Goal: Information Seeking & Learning: Learn about a topic

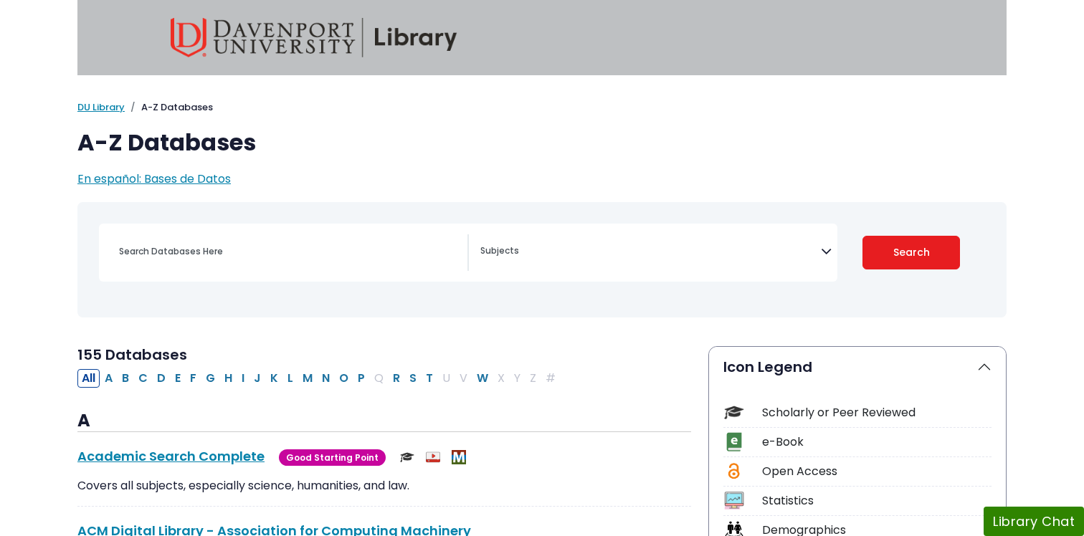
select select "Database Subject Filter"
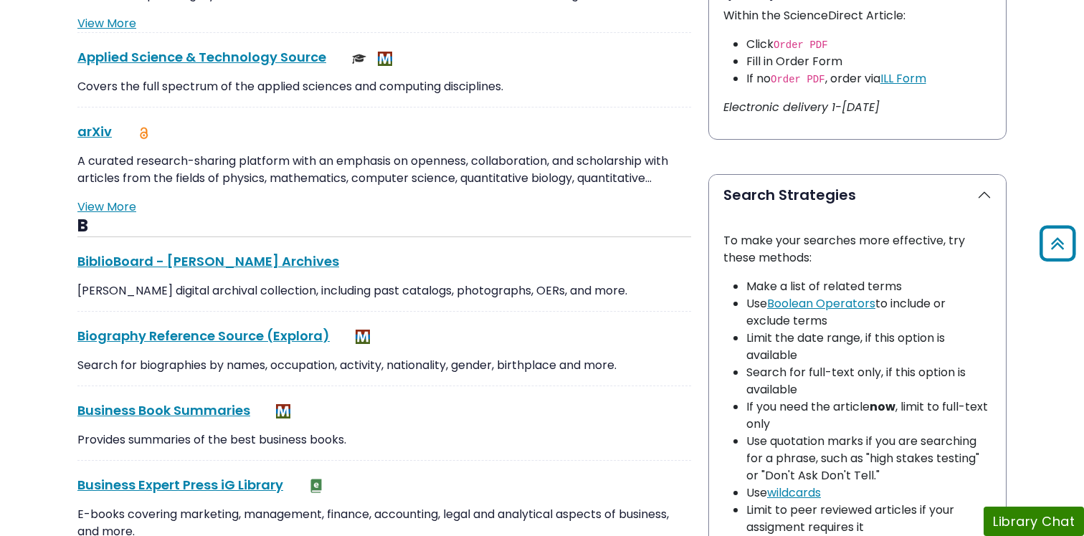
scroll to position [876, 0]
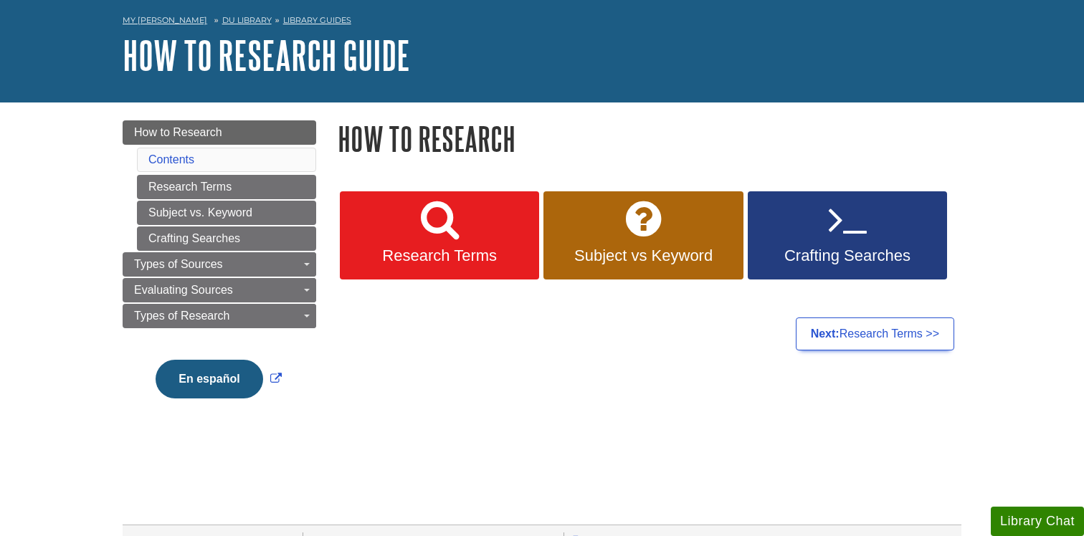
scroll to position [59, 0]
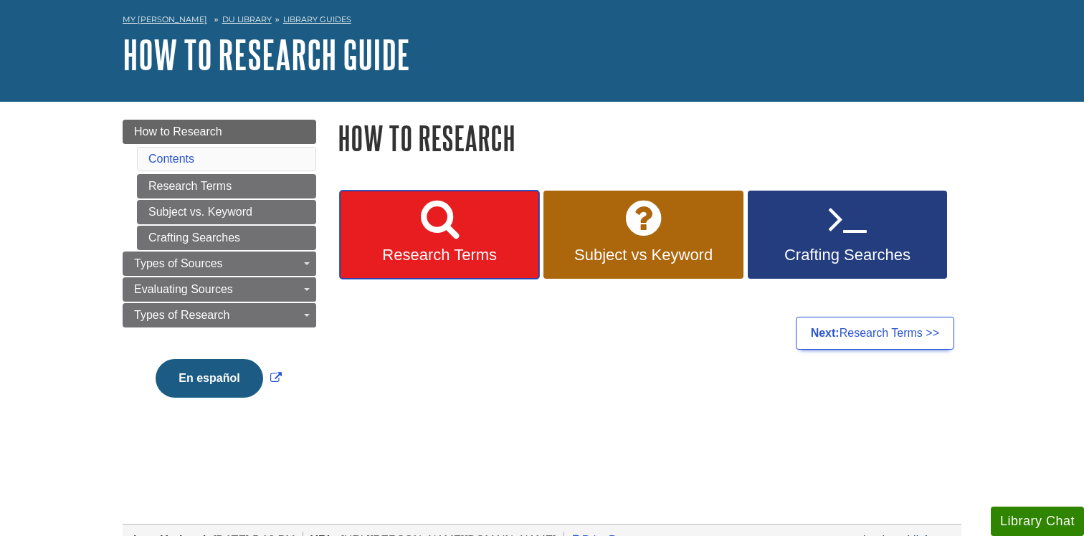
click at [505, 237] on link "Research Terms" at bounding box center [439, 235] width 199 height 89
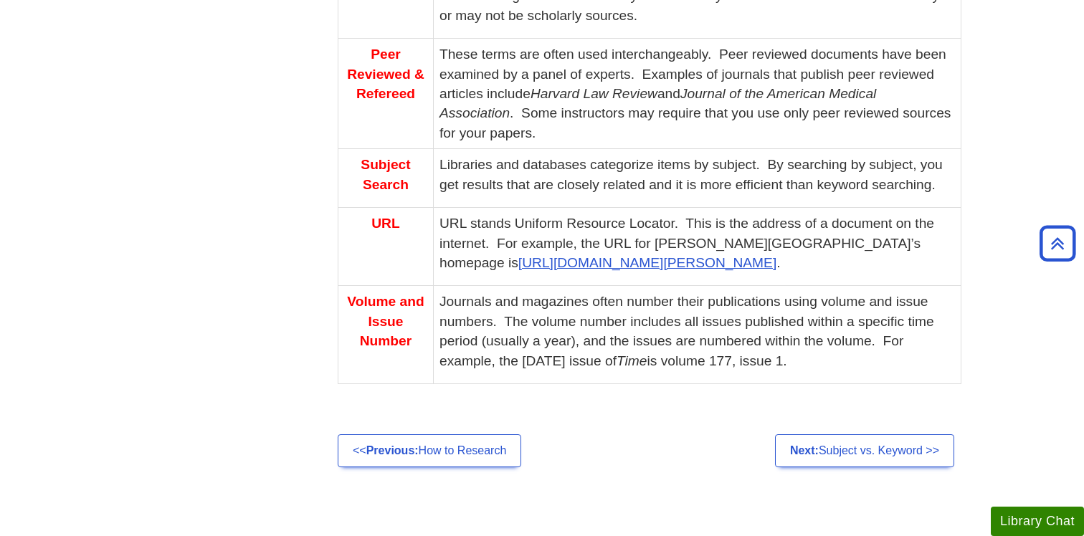
scroll to position [1074, 0]
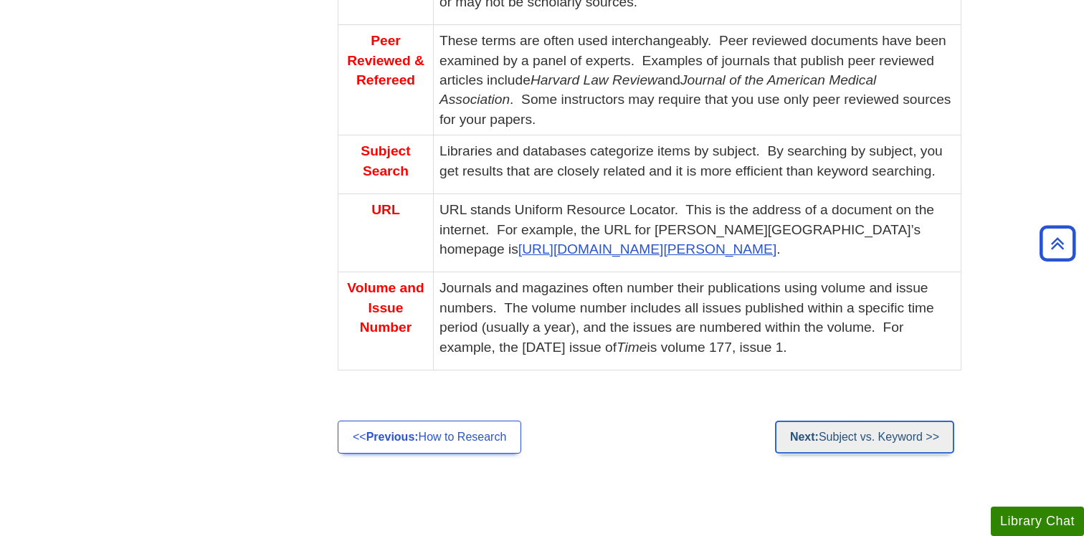
click at [847, 446] on link "Next: Subject vs. Keyword >>" at bounding box center [864, 437] width 179 height 33
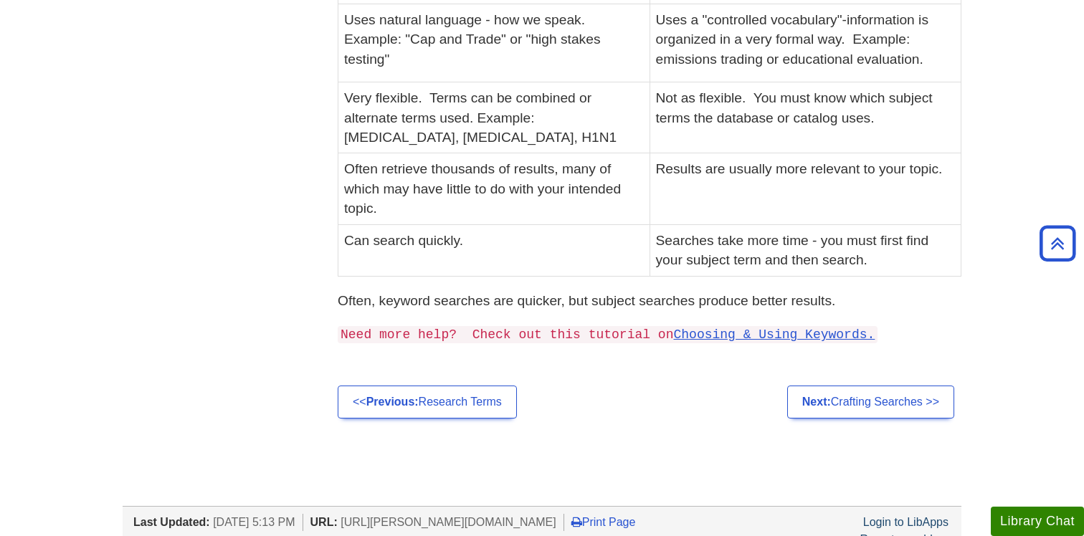
scroll to position [428, 0]
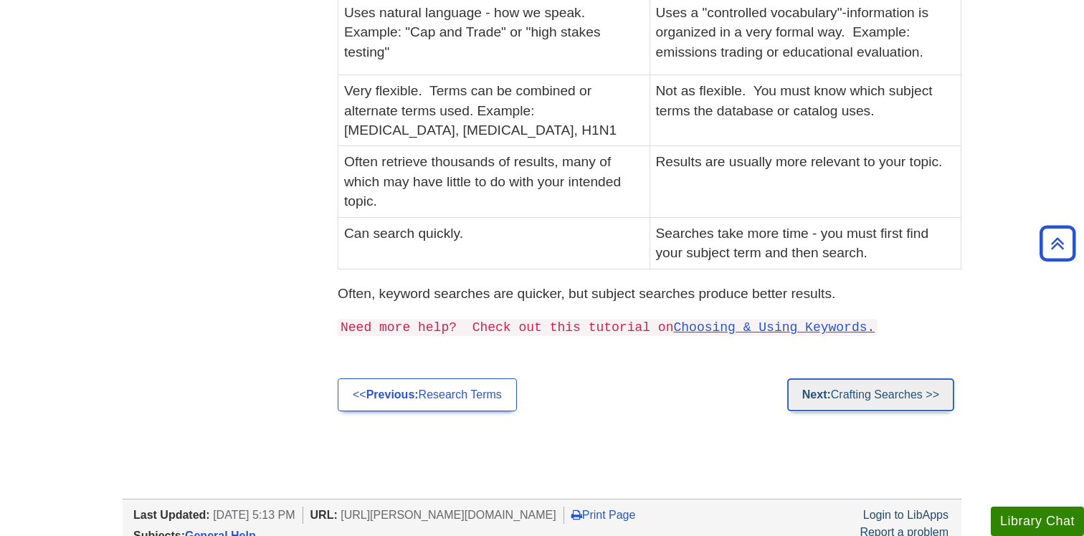
click at [872, 403] on link "Next: Crafting Searches >>" at bounding box center [870, 394] width 167 height 33
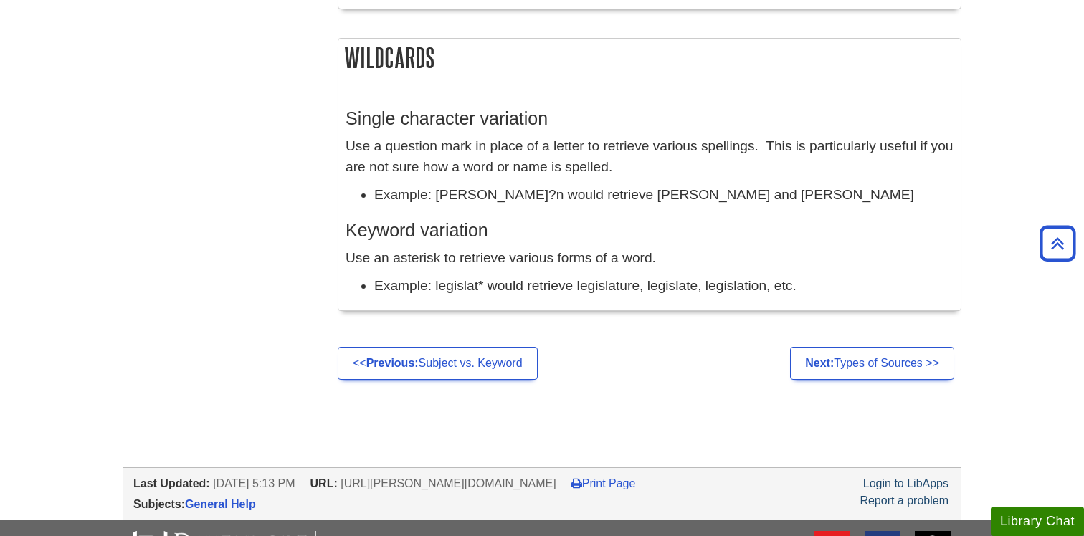
scroll to position [1317, 0]
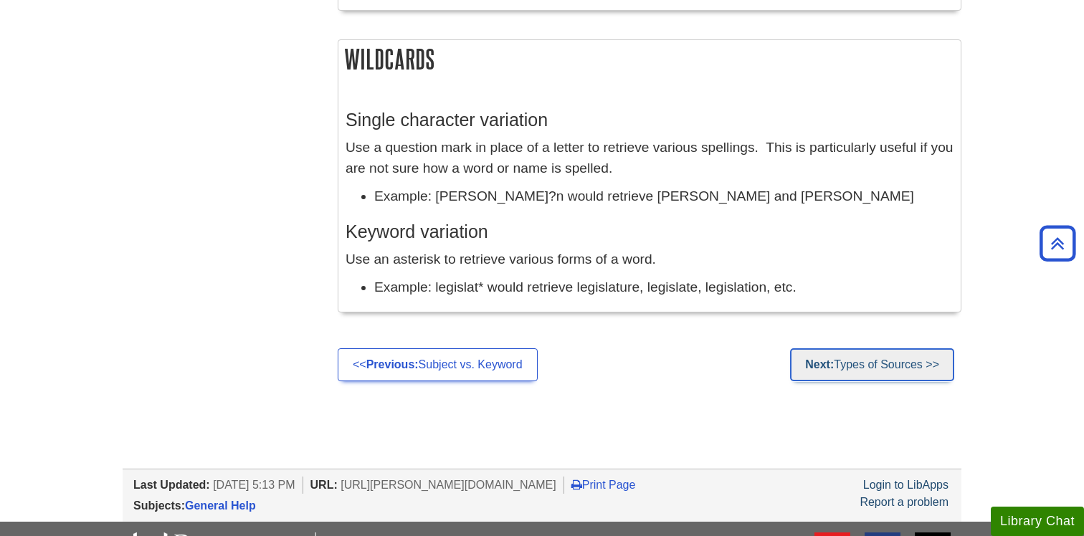
click at [849, 363] on link "Next: Types of Sources >>" at bounding box center [872, 364] width 164 height 33
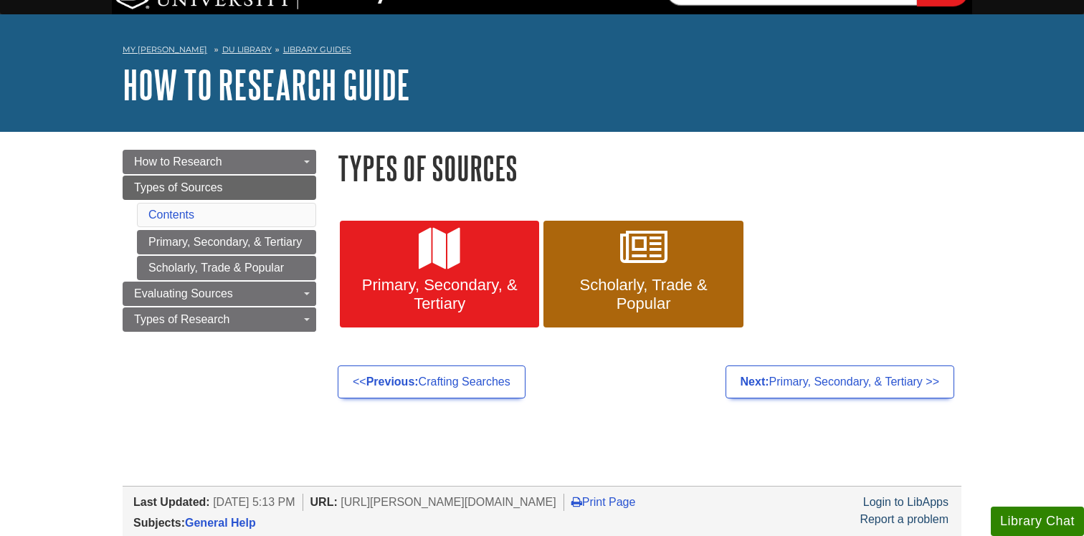
scroll to position [30, 0]
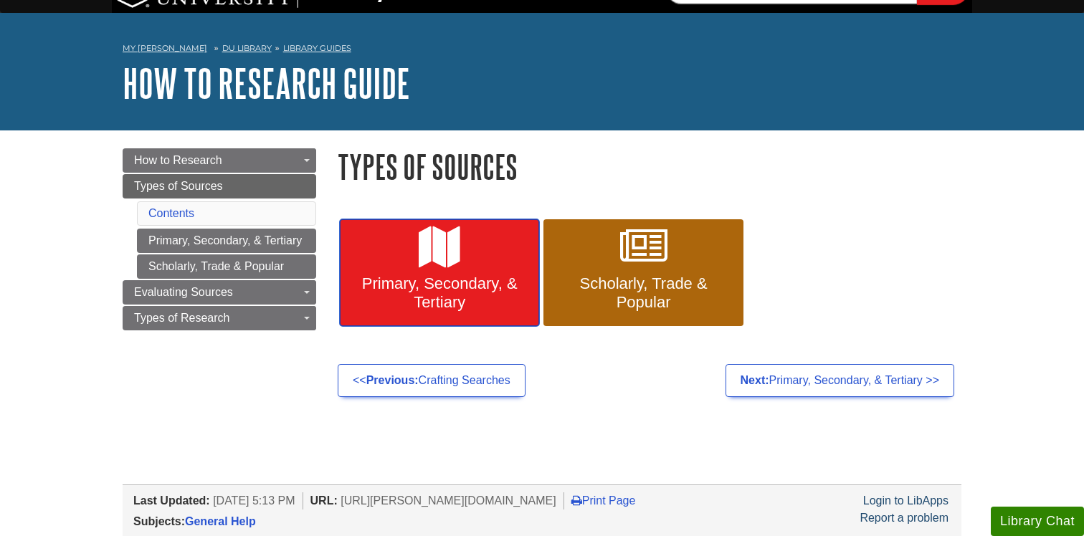
click at [464, 292] on span "Primary, Secondary, & Tertiary" at bounding box center [440, 293] width 178 height 37
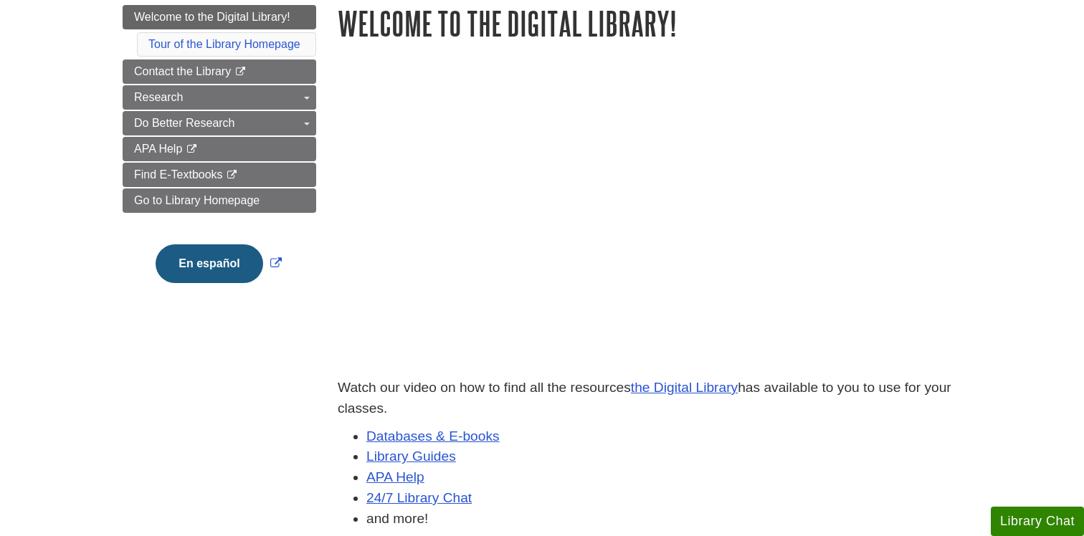
scroll to position [209, 0]
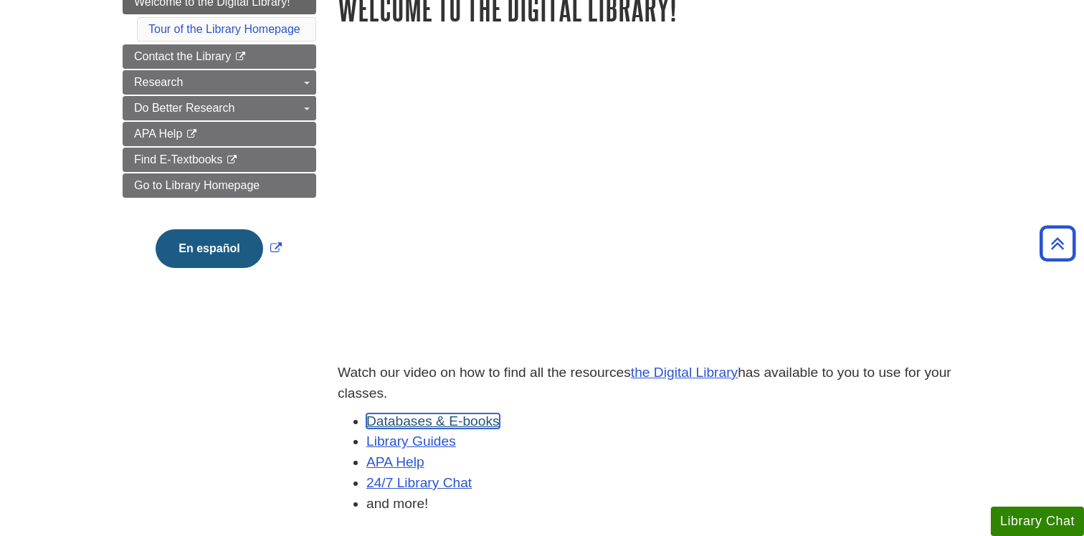
click at [455, 422] on link "Databases & E-books" at bounding box center [432, 421] width 133 height 15
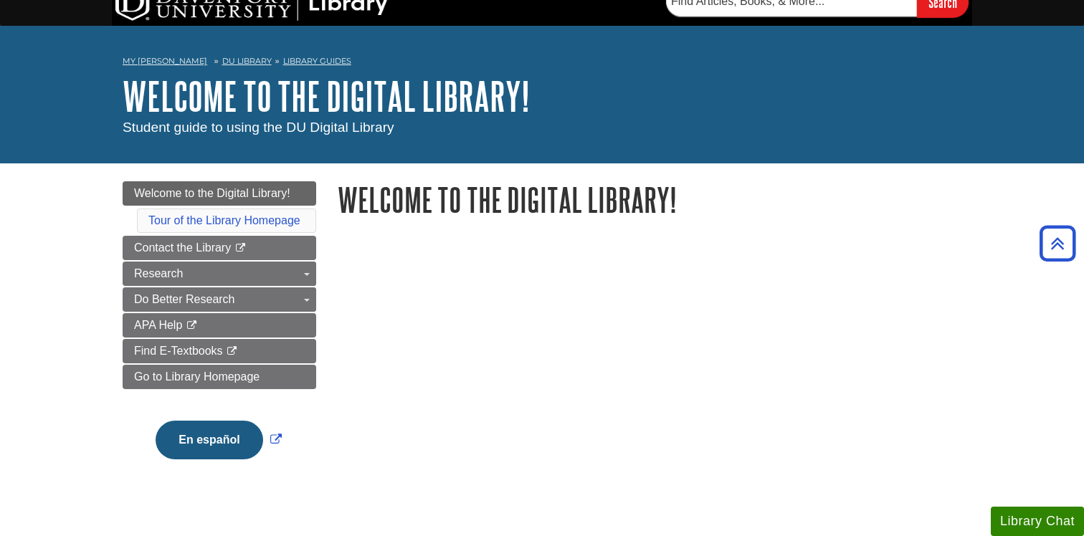
scroll to position [0, 0]
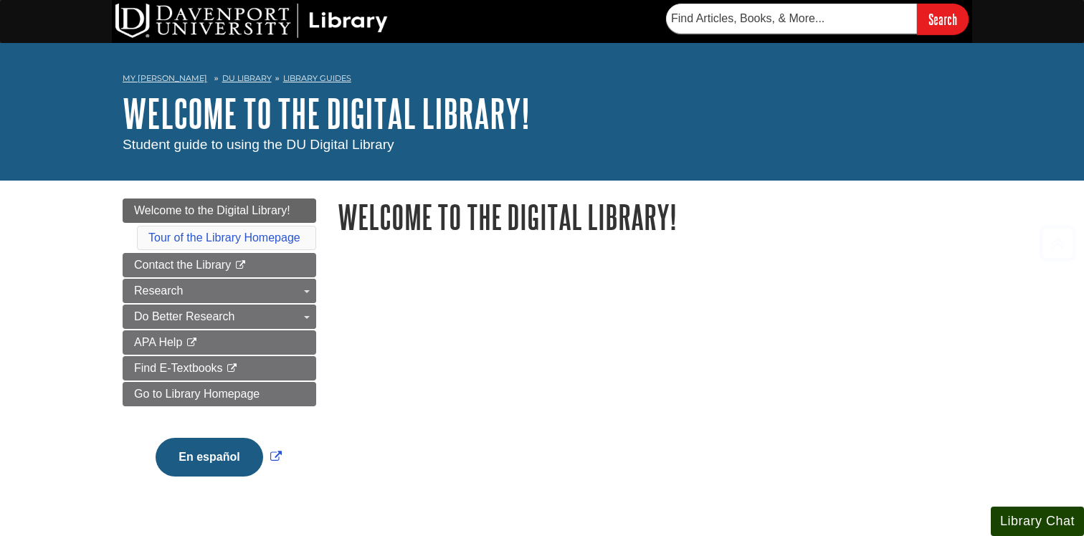
click at [1049, 534] on button "Library Chat" at bounding box center [1037, 521] width 93 height 29
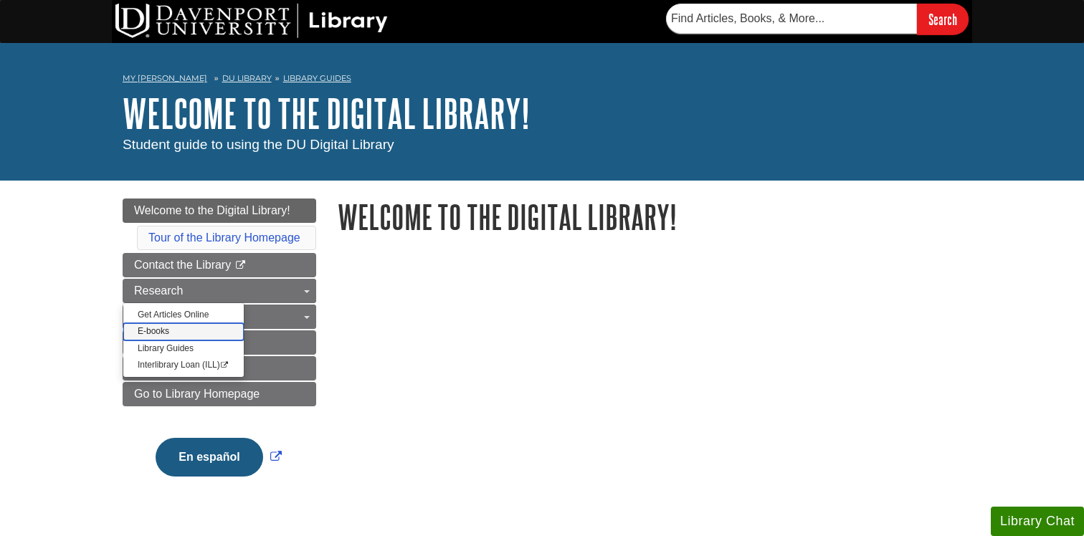
click at [162, 333] on link "E-books" at bounding box center [183, 331] width 120 height 16
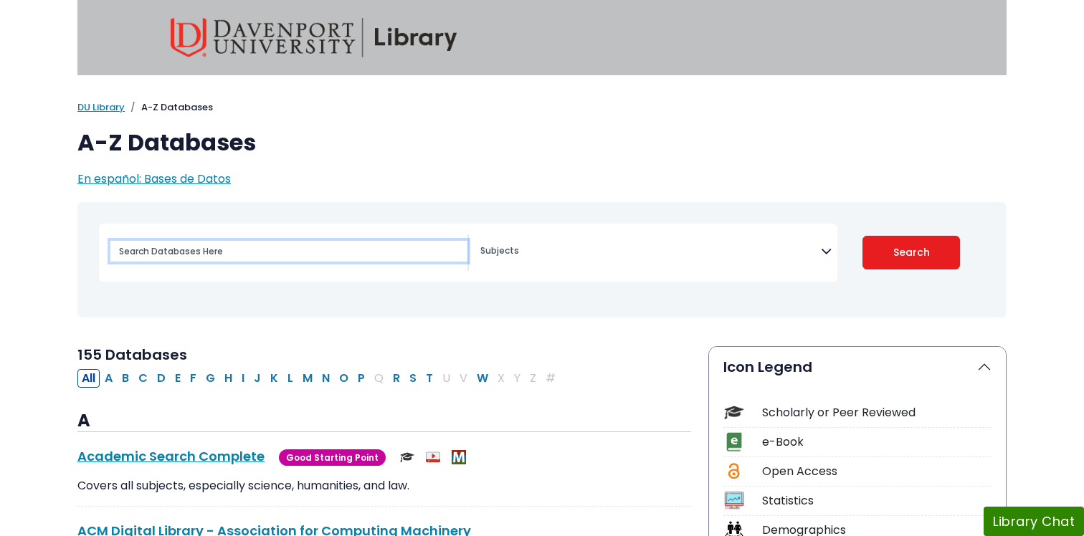
click at [207, 257] on input "Search database by title or keyword" at bounding box center [288, 251] width 357 height 21
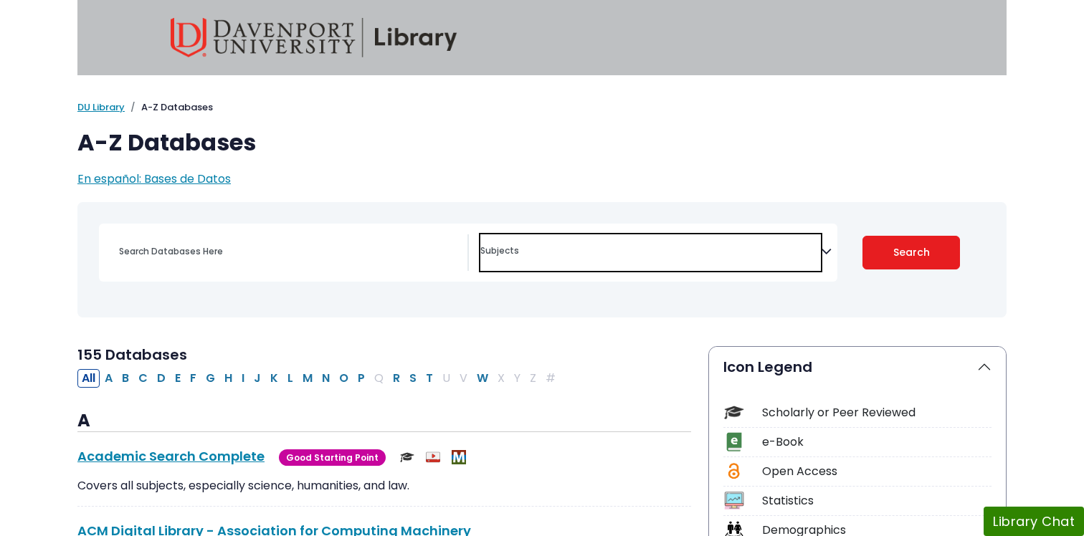
click at [560, 248] on textarea "Search" at bounding box center [650, 252] width 340 height 11
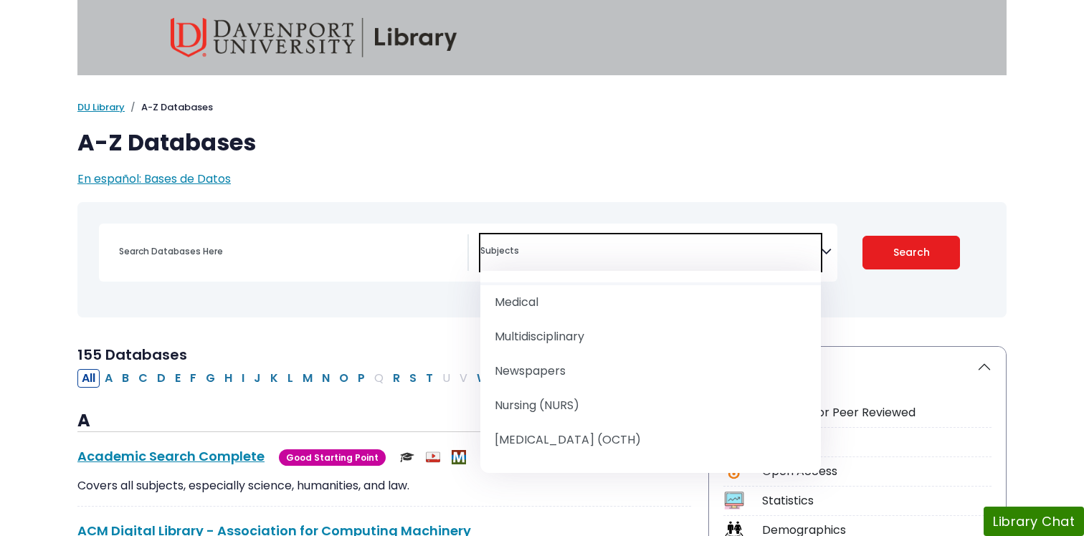
scroll to position [1356, 0]
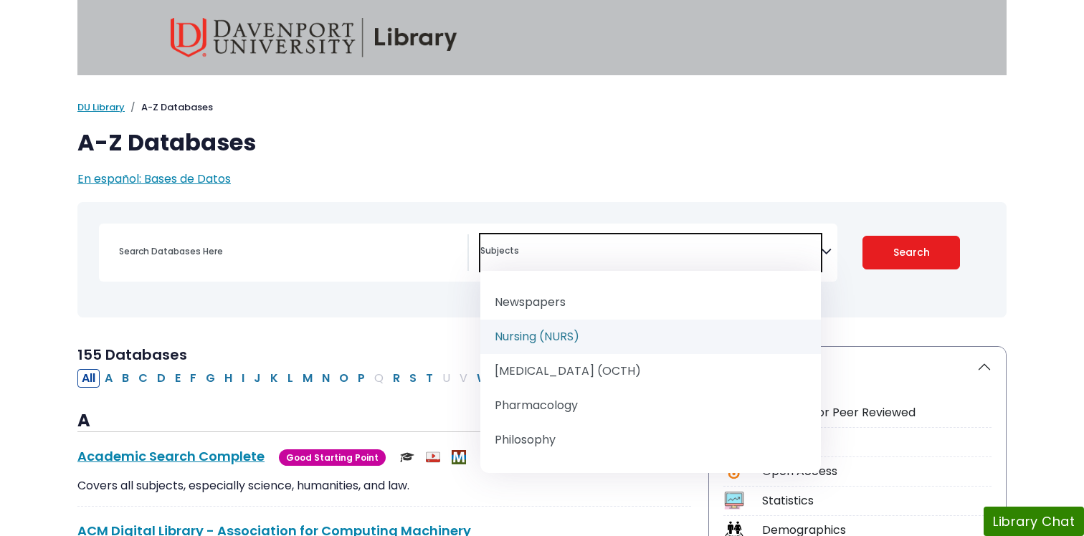
select select "219076"
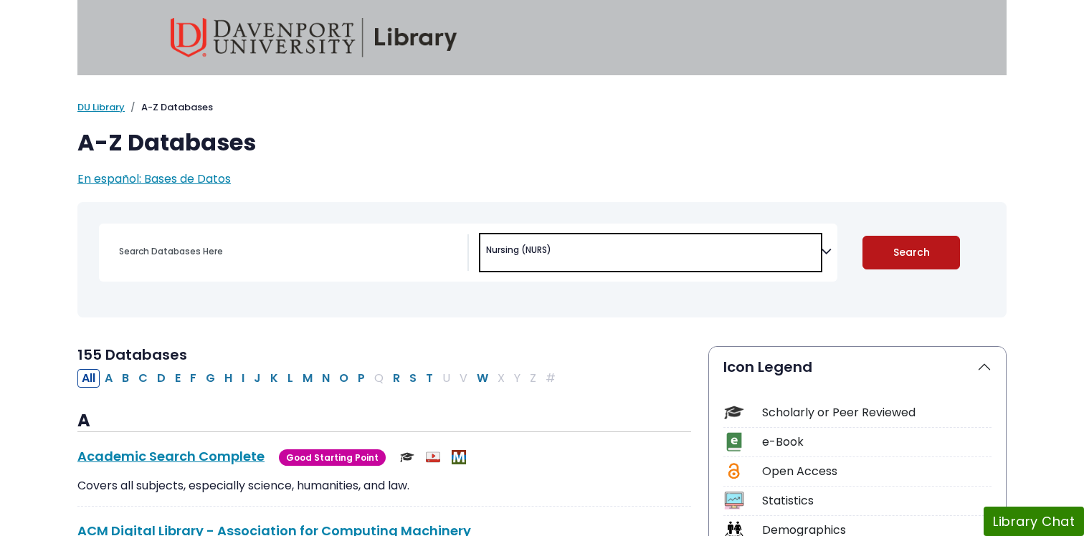
click at [922, 250] on button "Search" at bounding box center [911, 253] width 98 height 34
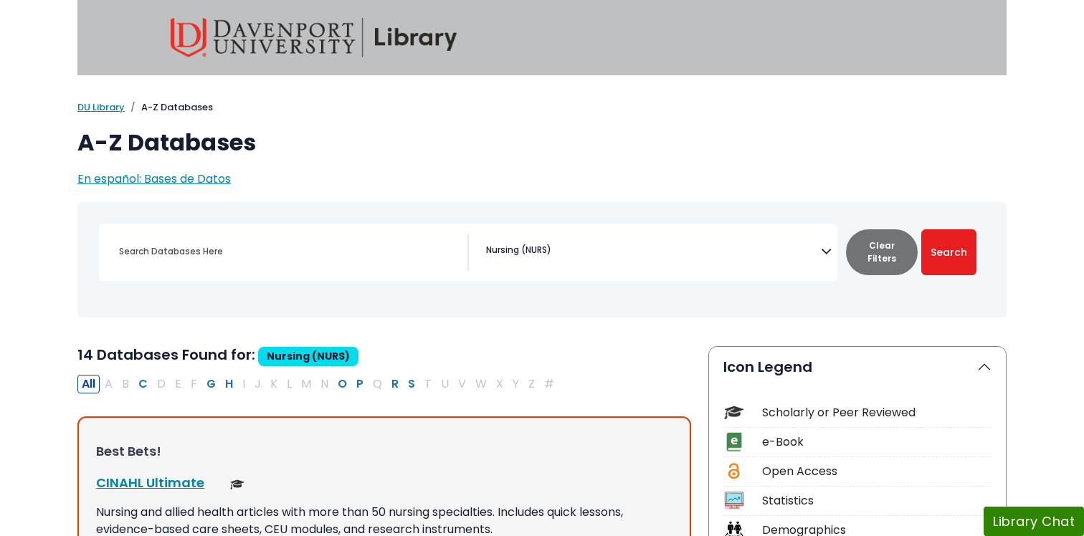
select select "Database Subject Filter"
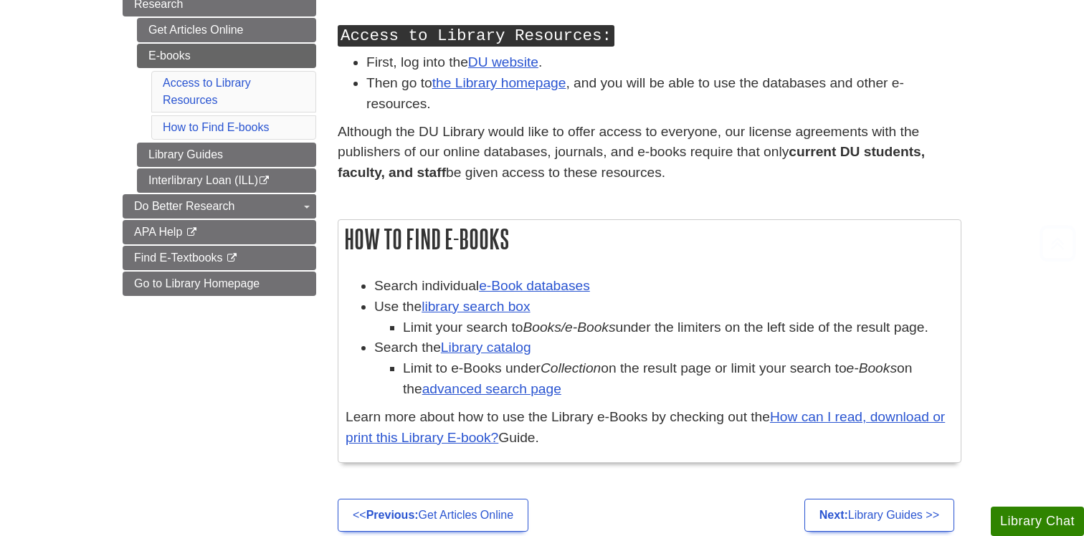
scroll to position [264, 0]
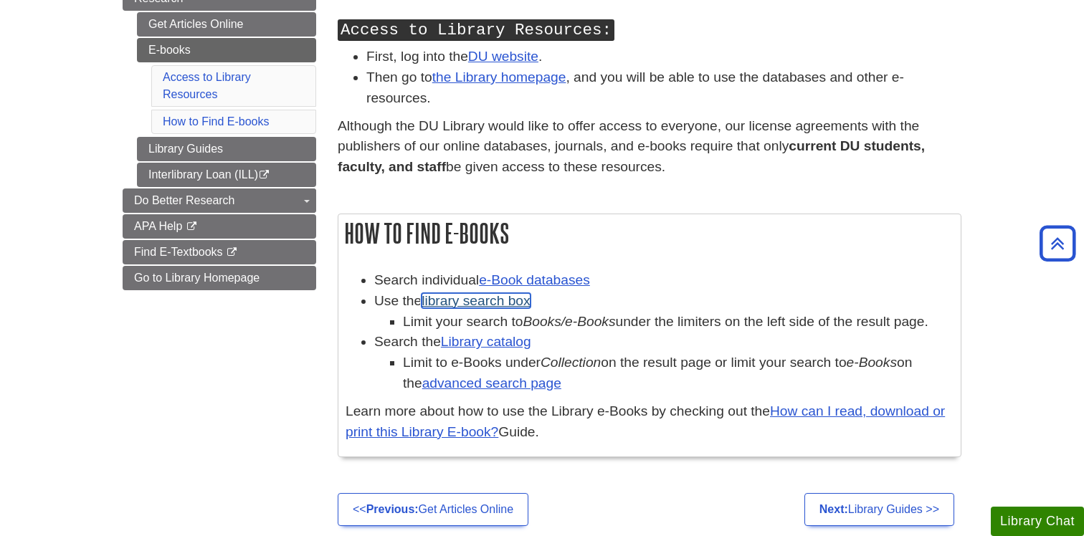
click at [509, 302] on link "library search box" at bounding box center [475, 300] width 108 height 15
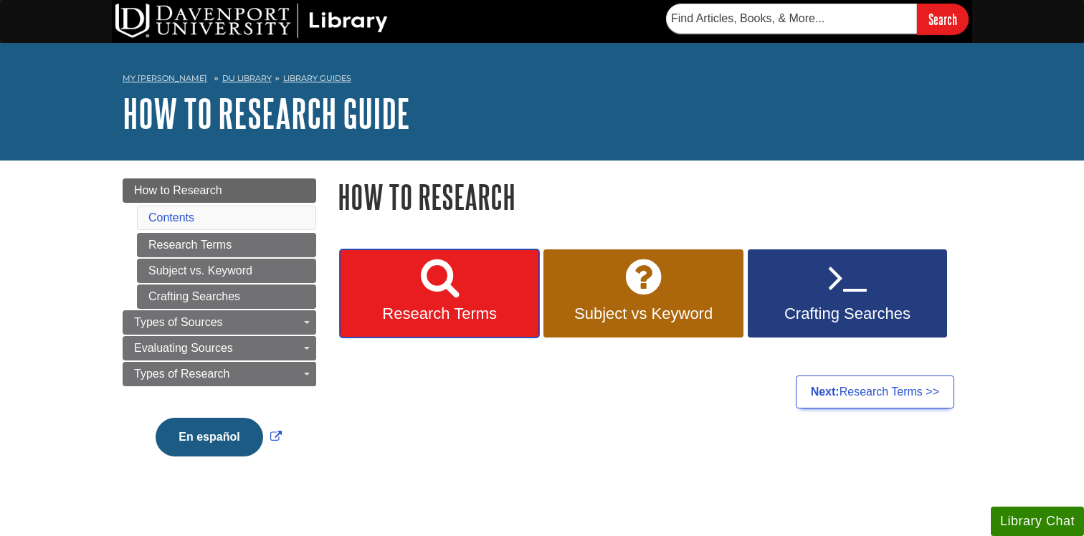
click at [459, 285] on link "Research Terms" at bounding box center [439, 293] width 199 height 89
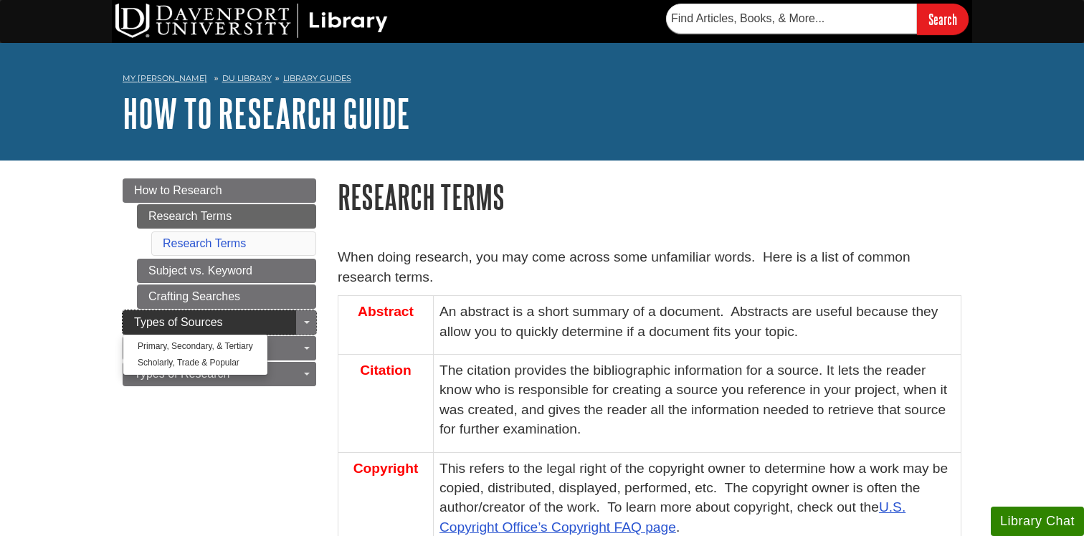
click at [233, 323] on link "Types of Sources" at bounding box center [220, 322] width 194 height 24
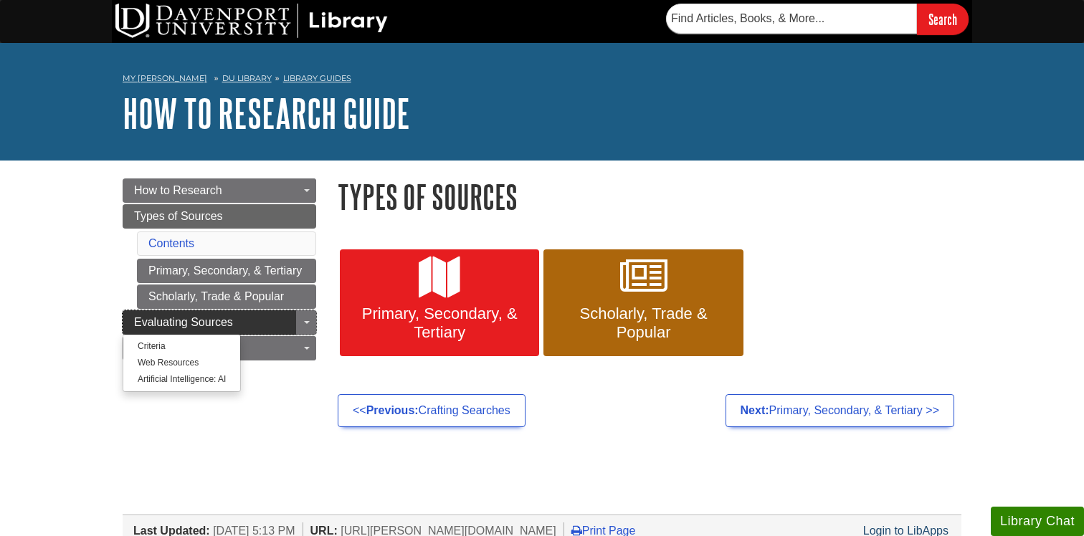
click at [252, 320] on link "Evaluating Sources" at bounding box center [220, 322] width 194 height 24
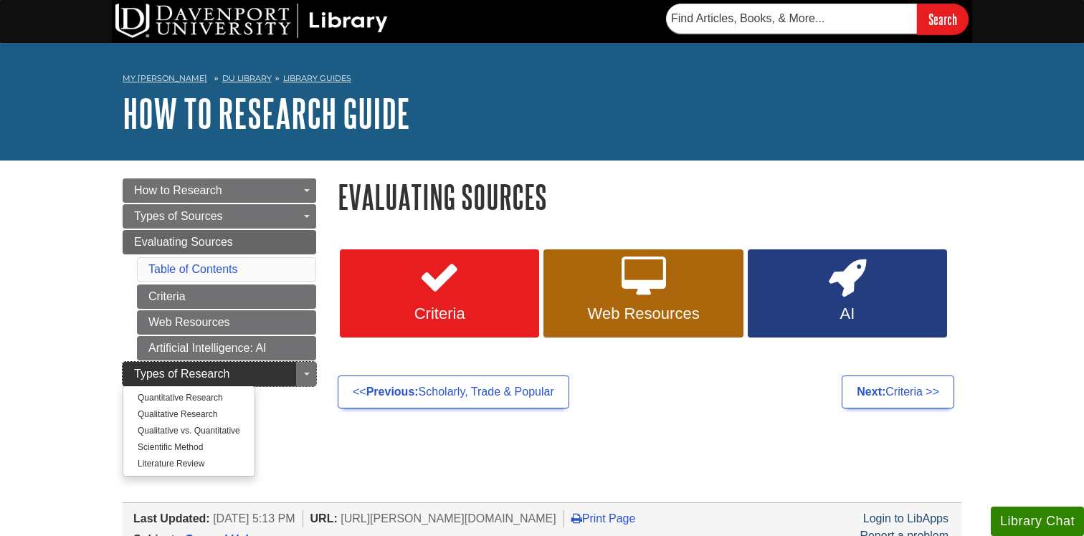
click at [231, 368] on link "Types of Research" at bounding box center [220, 374] width 194 height 24
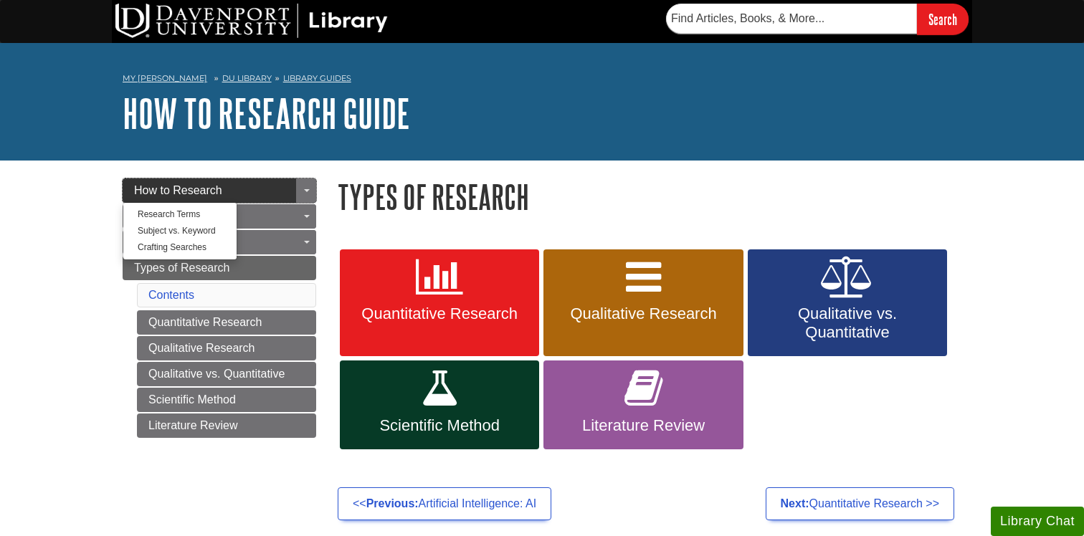
click at [237, 194] on link "How to Research" at bounding box center [220, 190] width 194 height 24
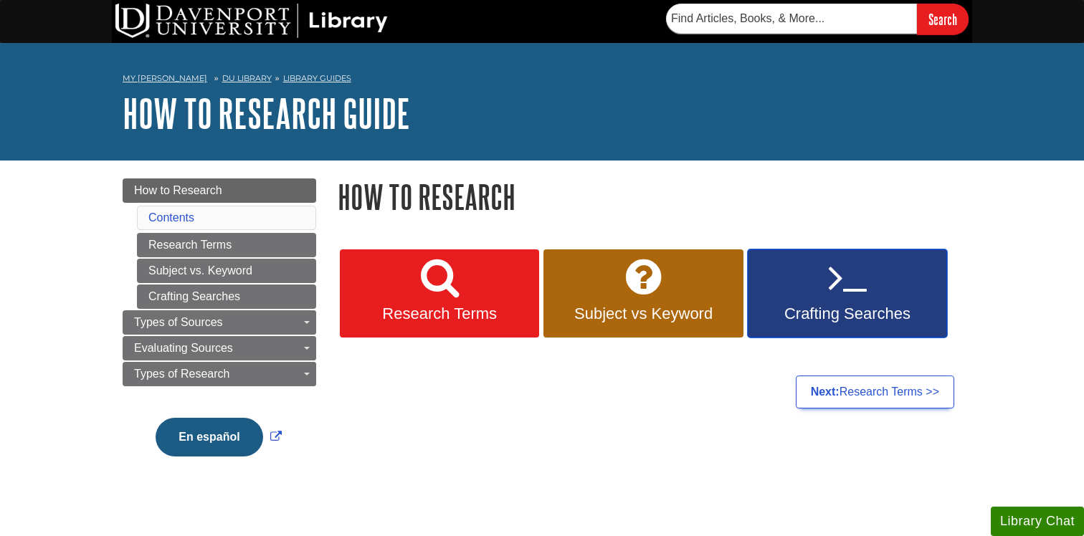
click at [830, 297] on icon at bounding box center [847, 278] width 38 height 42
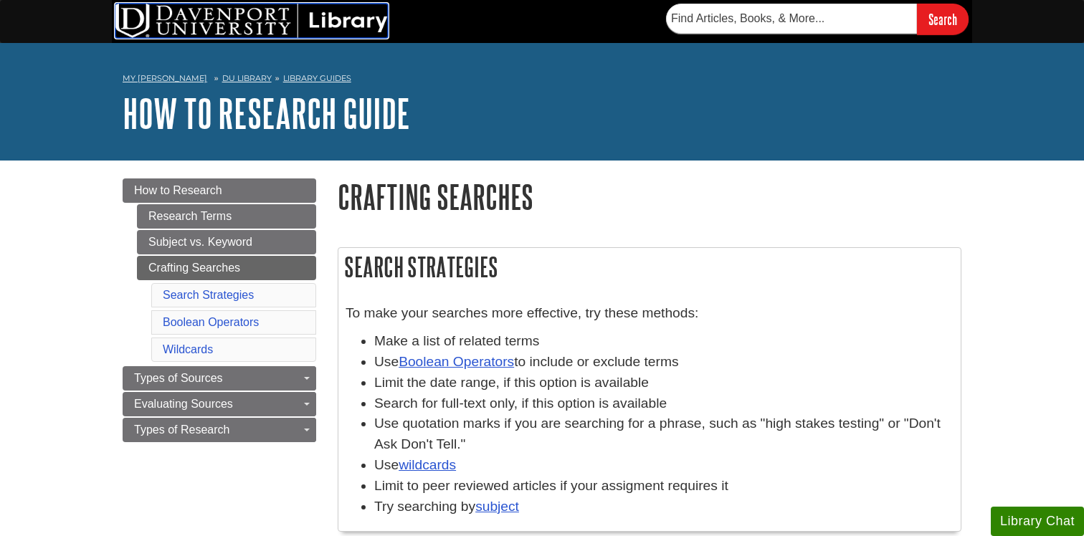
click at [249, 13] on img at bounding box center [251, 21] width 272 height 34
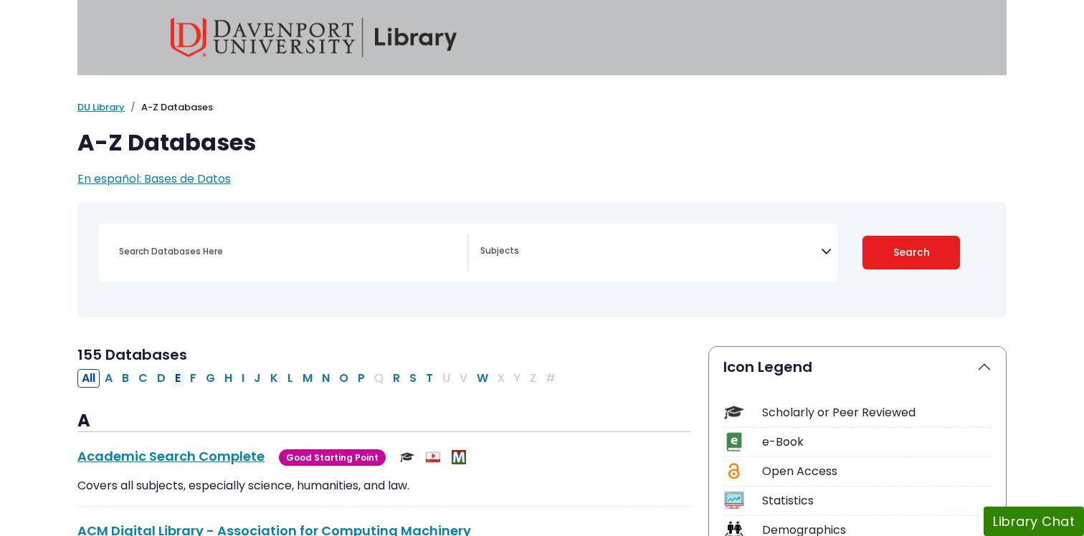
click at [183, 379] on button "E" at bounding box center [178, 378] width 14 height 19
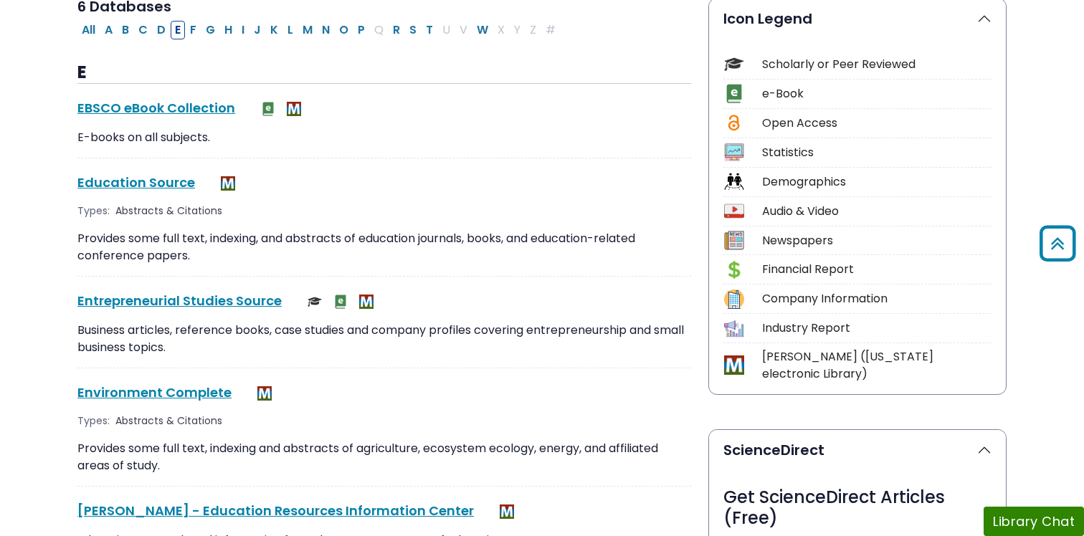
scroll to position [342, 0]
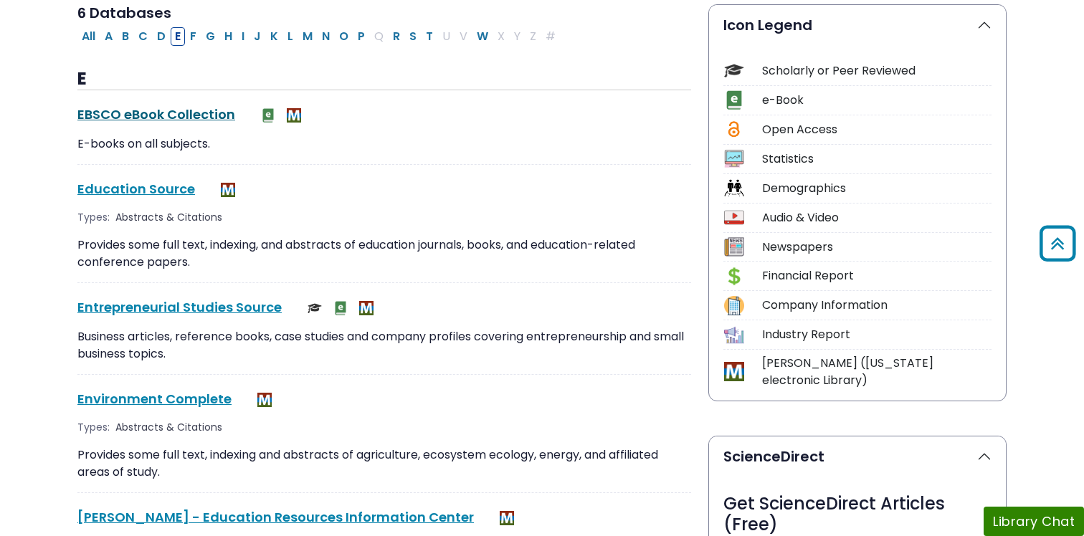
click at [199, 118] on link "EBSCO eBook Collection This link opens in a new window" at bounding box center [156, 114] width 158 height 18
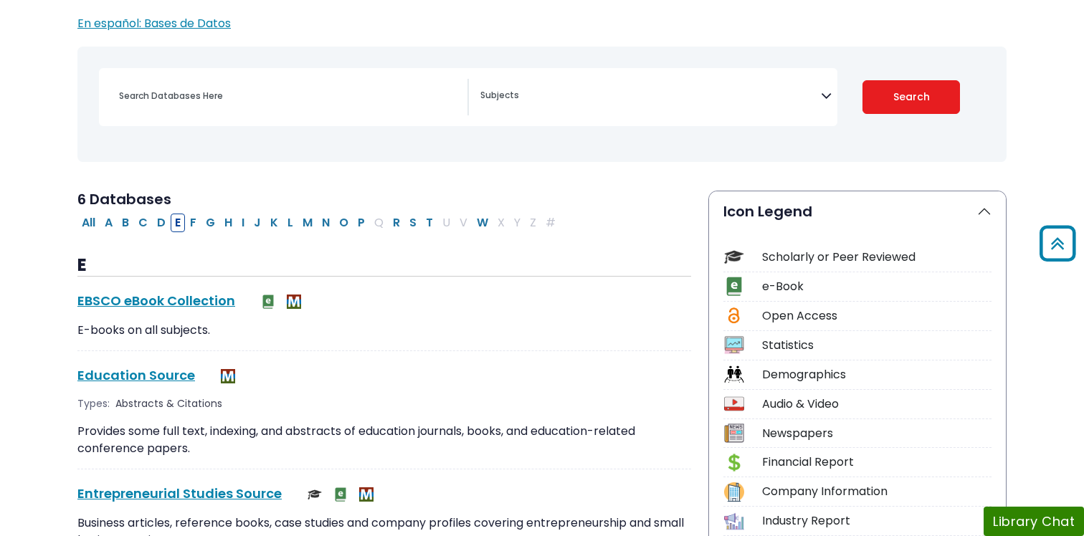
scroll to position [150, 0]
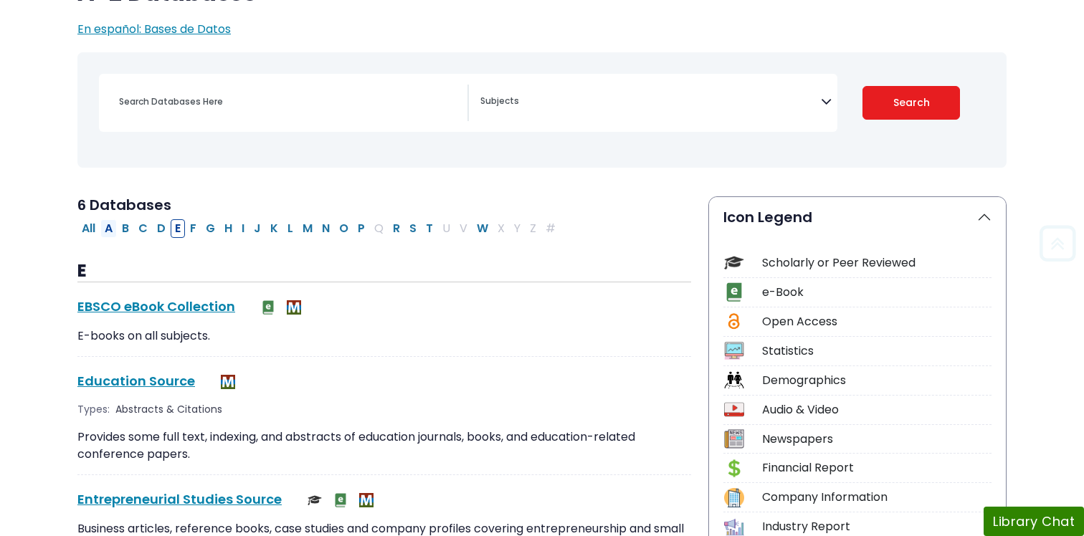
click at [109, 232] on button "A" at bounding box center [108, 228] width 16 height 19
select select "Database Subject Filter"
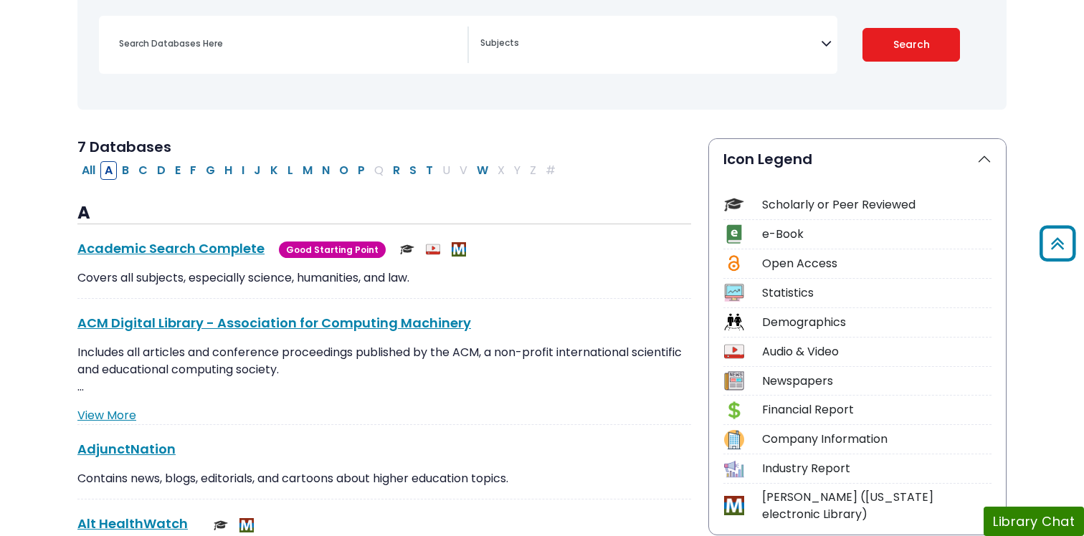
scroll to position [196, 0]
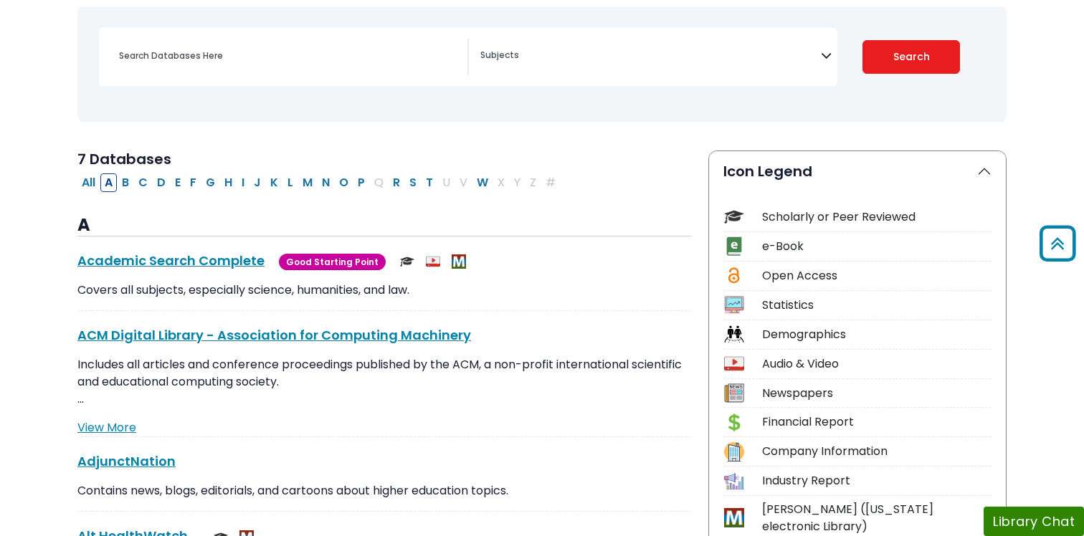
click at [573, 47] on span "Search filters" at bounding box center [650, 53] width 340 height 16
type textarea "nur"
select select "219076"
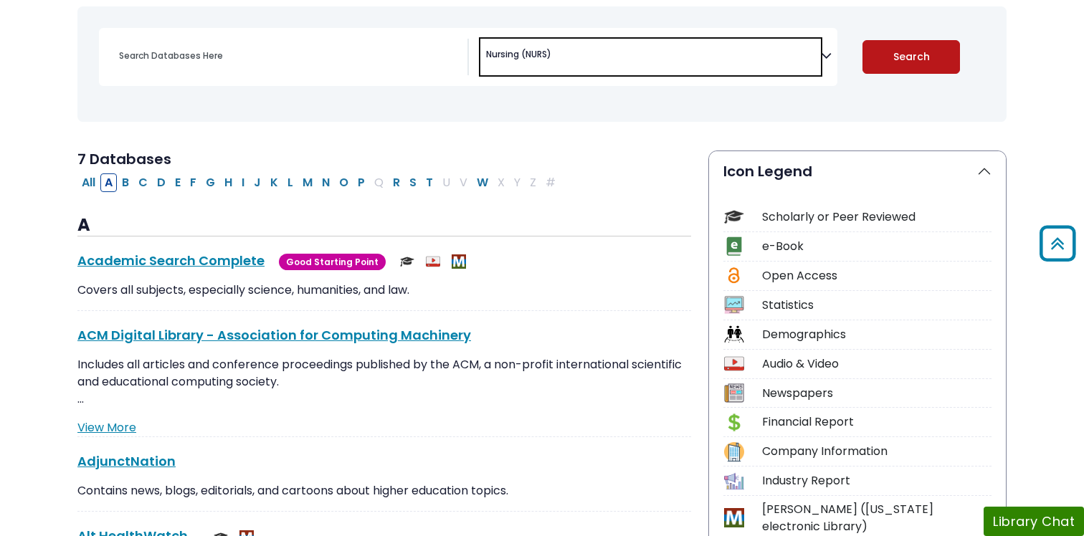
click at [902, 49] on button "Search" at bounding box center [911, 57] width 98 height 34
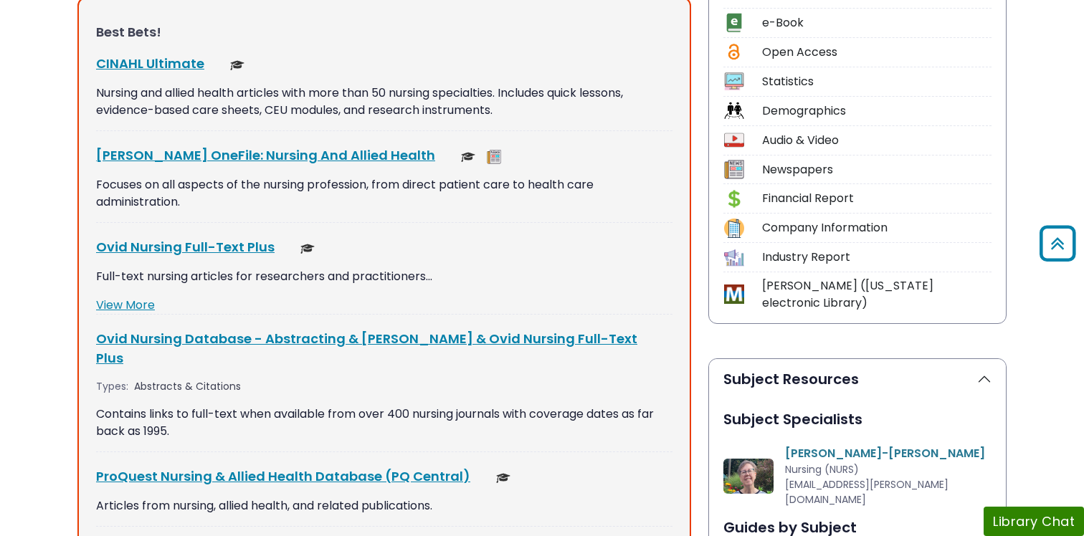
scroll to position [422, 0]
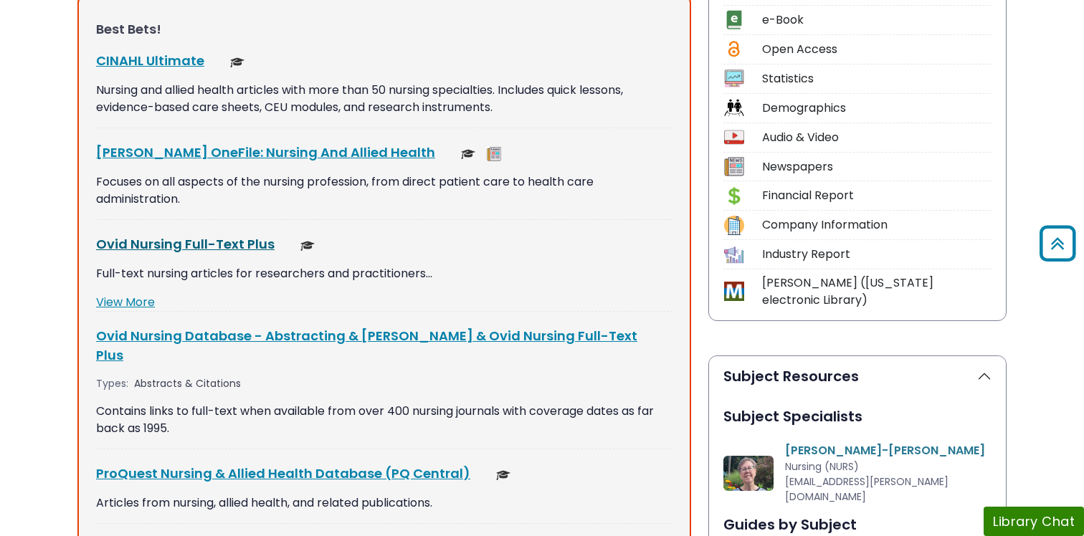
click at [246, 247] on link "Ovid Nursing Full-Text Plus This link opens in a new window" at bounding box center [185, 244] width 178 height 18
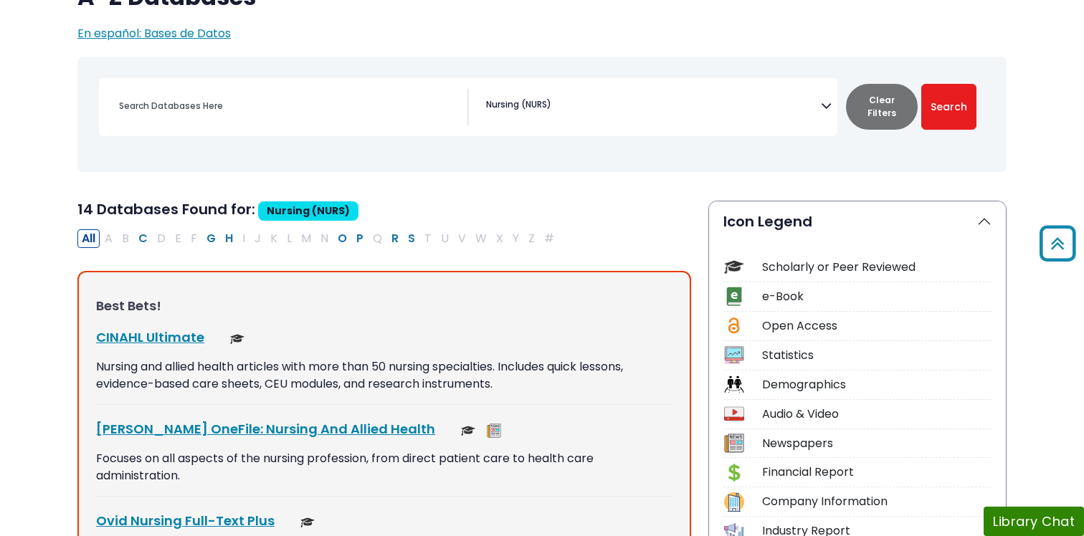
scroll to position [136, 0]
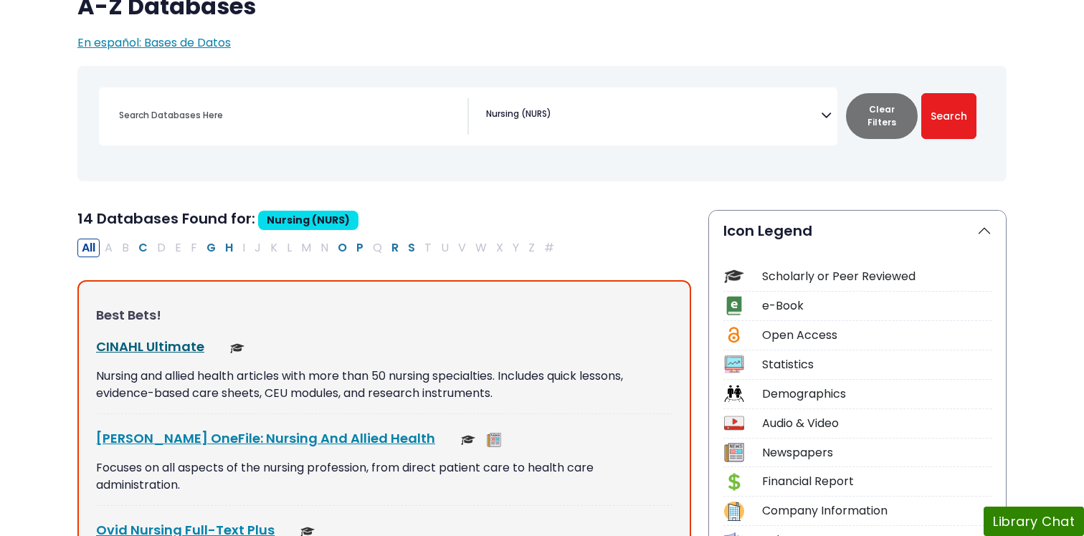
click at [181, 345] on link "CINAHL Ultimate This link opens in a new window" at bounding box center [150, 347] width 108 height 18
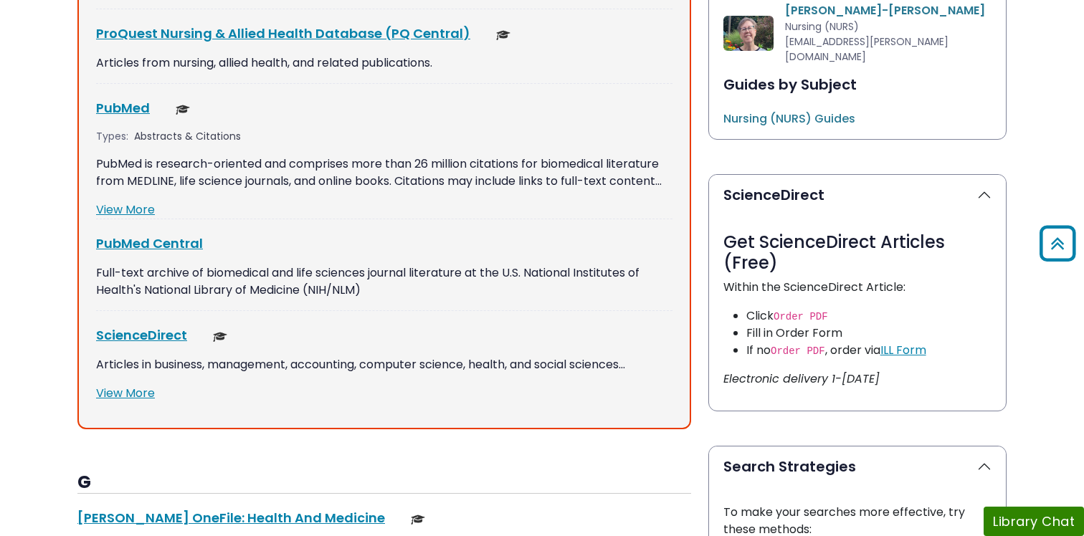
scroll to position [880, 0]
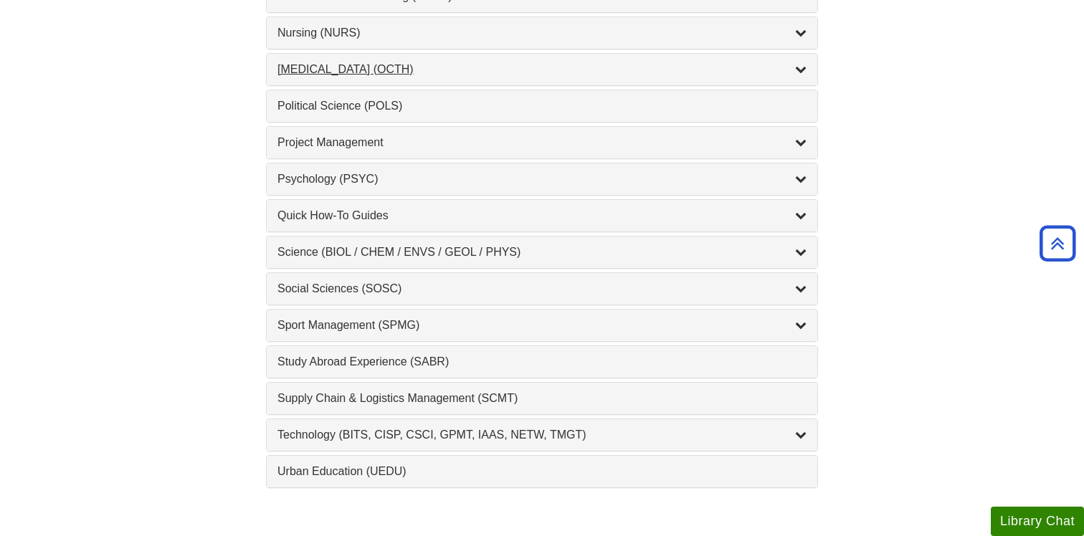
scroll to position [1387, 0]
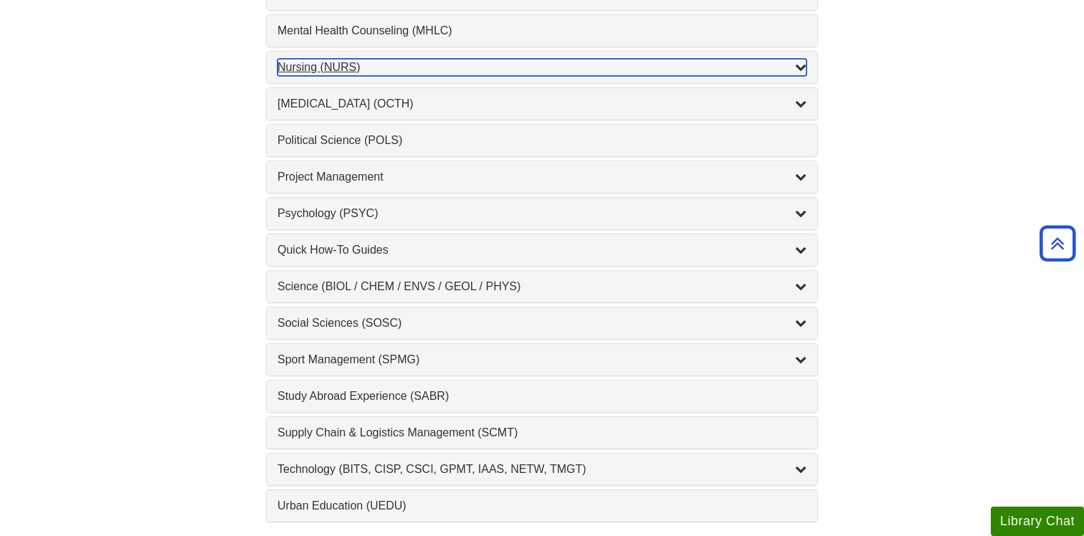
click at [522, 64] on div "Nursing (NURS) , 14 guides" at bounding box center [541, 67] width 529 height 17
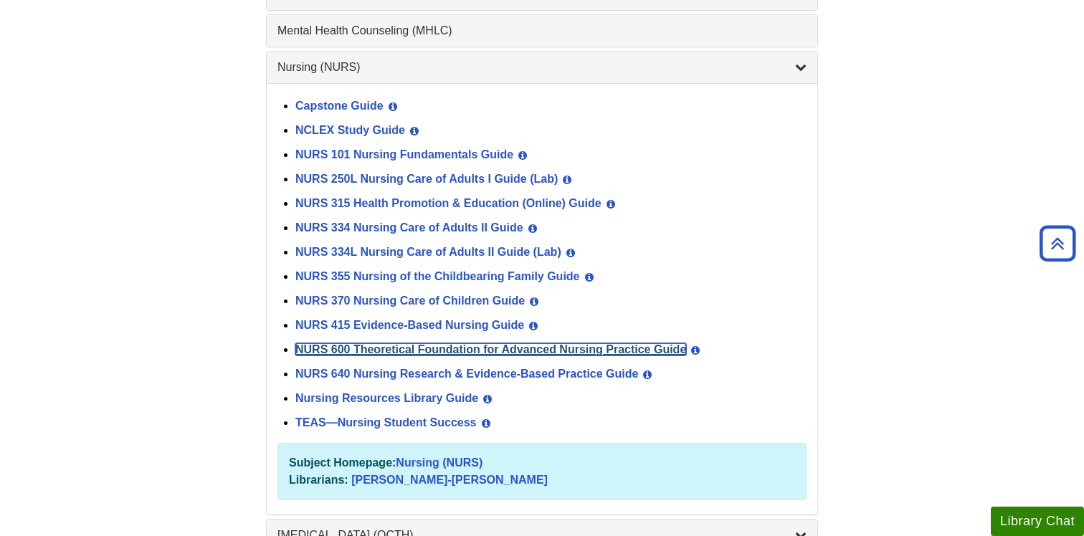
click at [472, 353] on link "NURS 600 Theoretical Foundation for Advanced Nursing Practice Guide" at bounding box center [490, 349] width 391 height 12
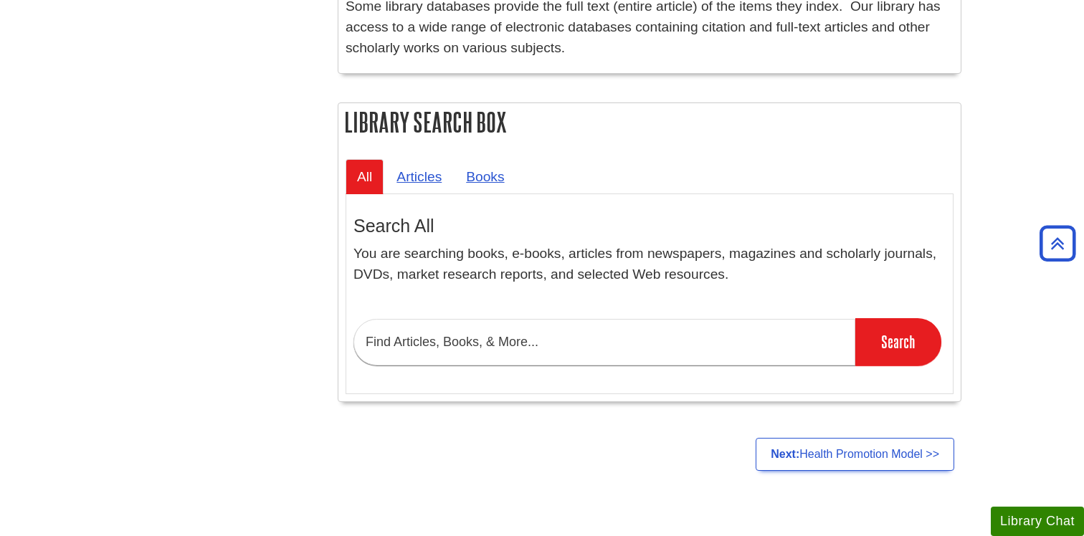
scroll to position [1080, 0]
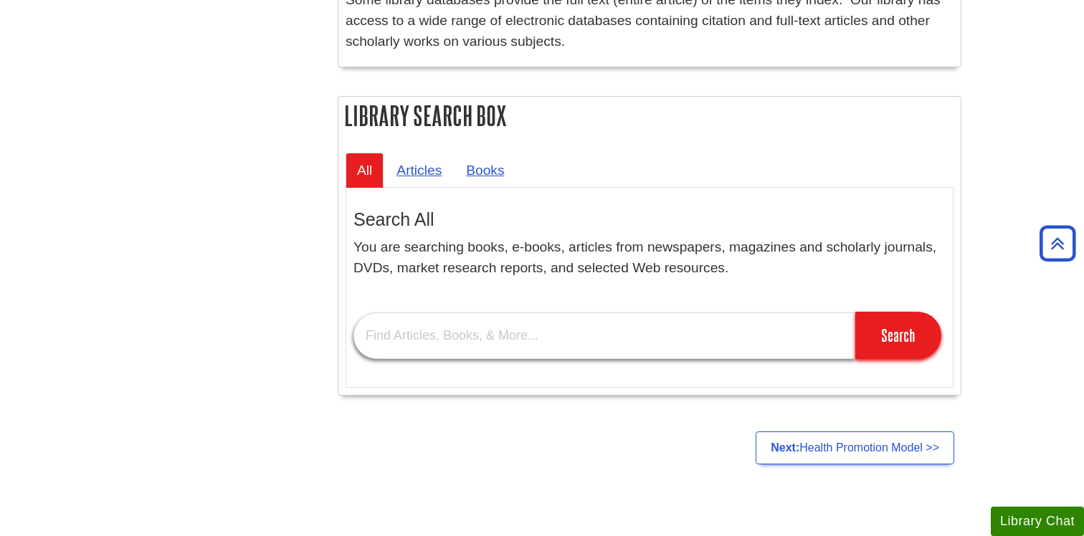
click at [525, 340] on input "text" at bounding box center [604, 336] width 502 height 47
paste input "Authors: [PERSON_NAME] [PERSON_NAME] [PERSON_NAME], & [PERSON_NAME] Year: 2019 …"
drag, startPoint x: 846, startPoint y: 342, endPoint x: 736, endPoint y: 338, distance: 109.7
click at [736, 338] on input "Authors: [PERSON_NAME] [PERSON_NAME] [PERSON_NAME], & [PERSON_NAME] Year: 2019 …" at bounding box center [604, 336] width 502 height 47
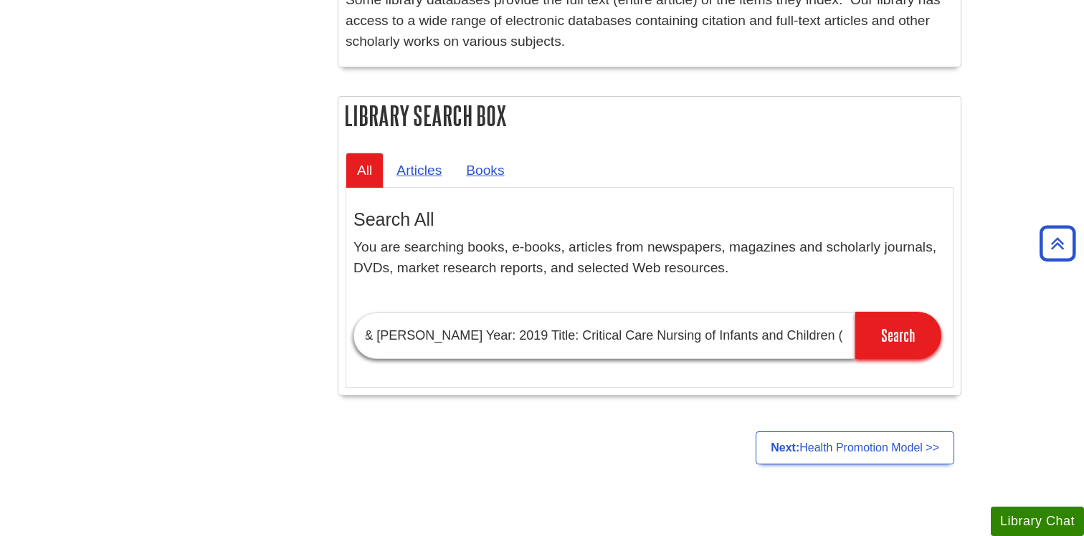
scroll to position [0, 0]
drag, startPoint x: 536, startPoint y: 337, endPoint x: 217, endPoint y: 328, distance: 319.1
type input "Critical Care Nursing of Infants and Children (3rd ed.)"
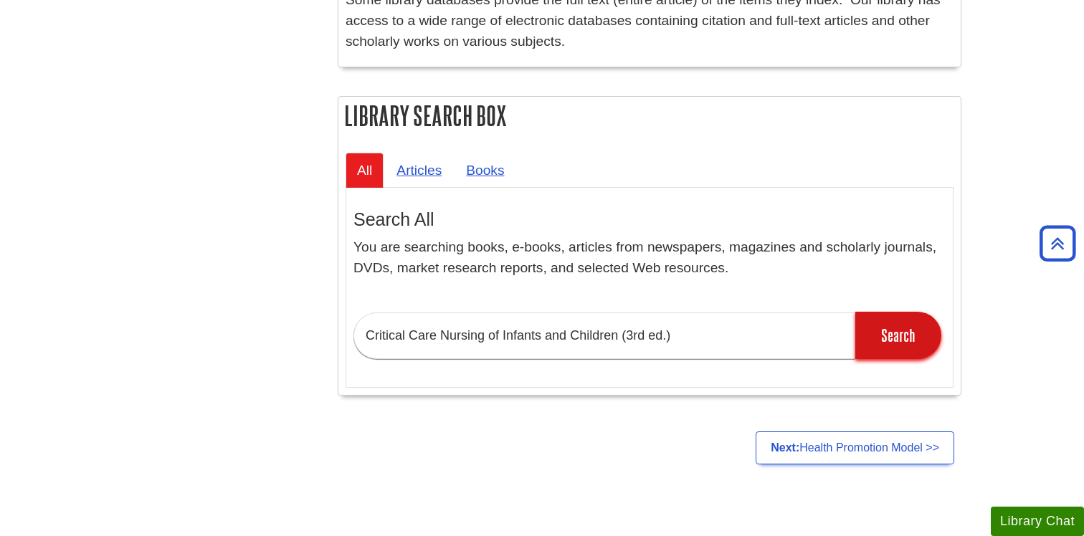
click at [869, 333] on input "Search" at bounding box center [898, 335] width 86 height 47
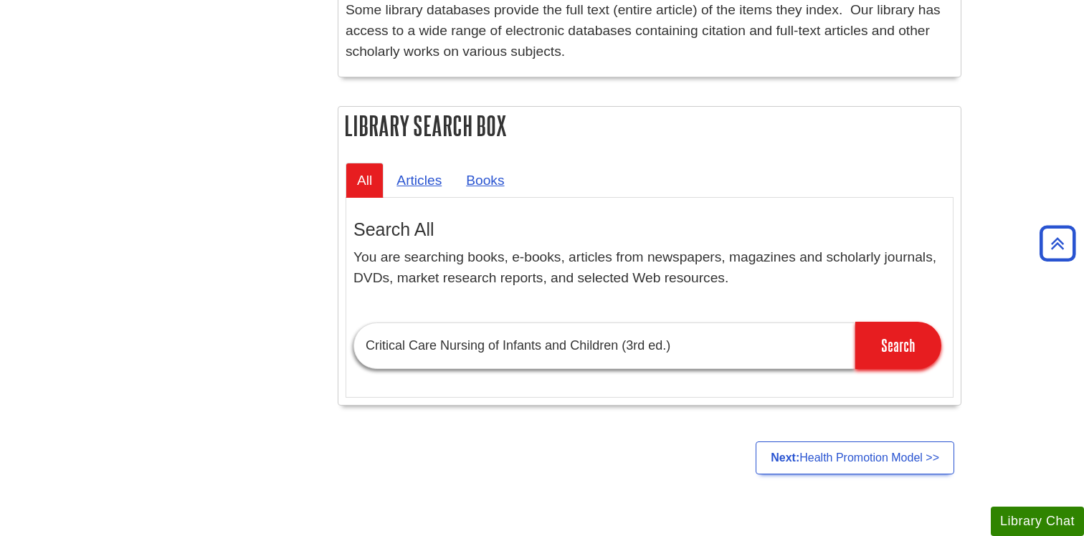
scroll to position [1069, 0]
drag, startPoint x: 742, startPoint y: 331, endPoint x: 221, endPoint y: 366, distance: 521.6
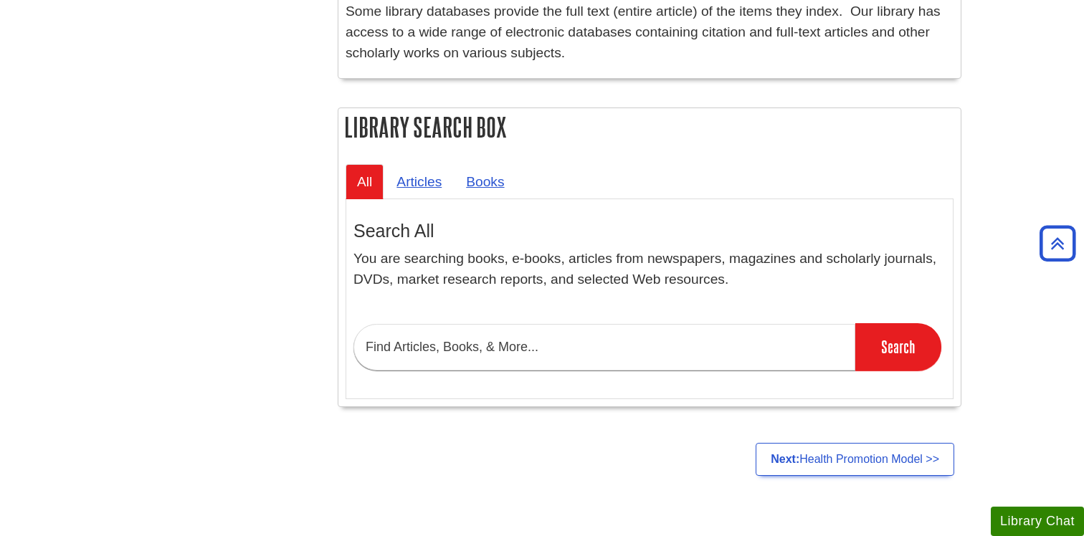
click at [488, 191] on link "Books" at bounding box center [484, 181] width 61 height 35
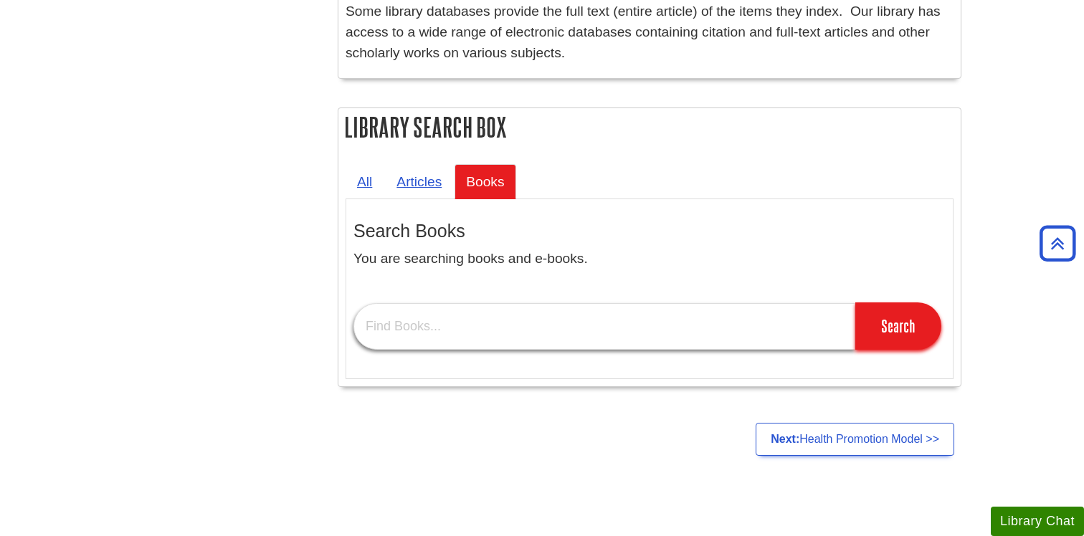
click at [475, 335] on input "text" at bounding box center [604, 326] width 502 height 47
paste input "[PERSON_NAME]"
type input "D"
type input "nursing concepts of practice"
click at [855, 302] on input "Search" at bounding box center [898, 325] width 86 height 47
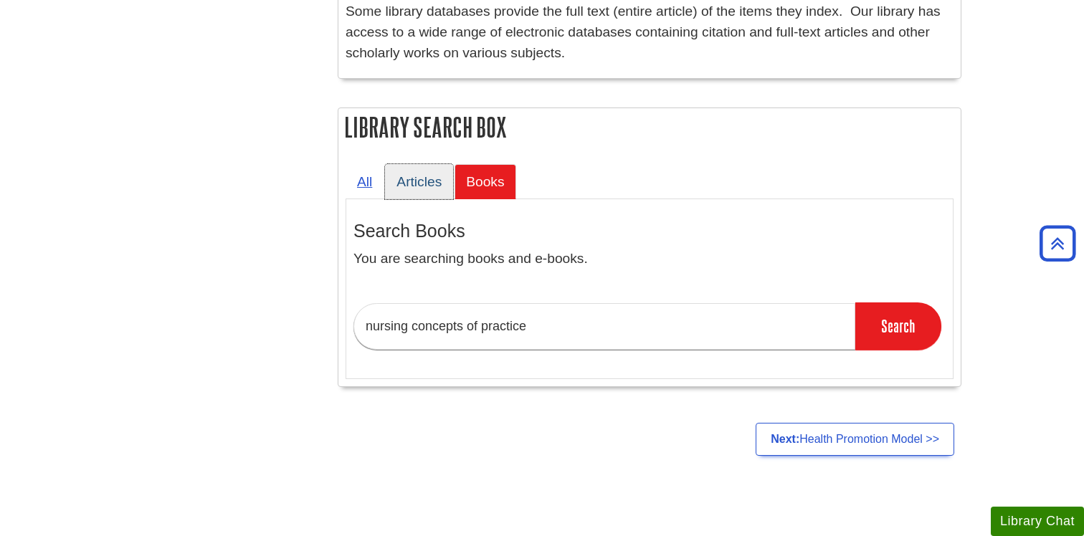
click at [434, 189] on link "Articles" at bounding box center [419, 181] width 68 height 35
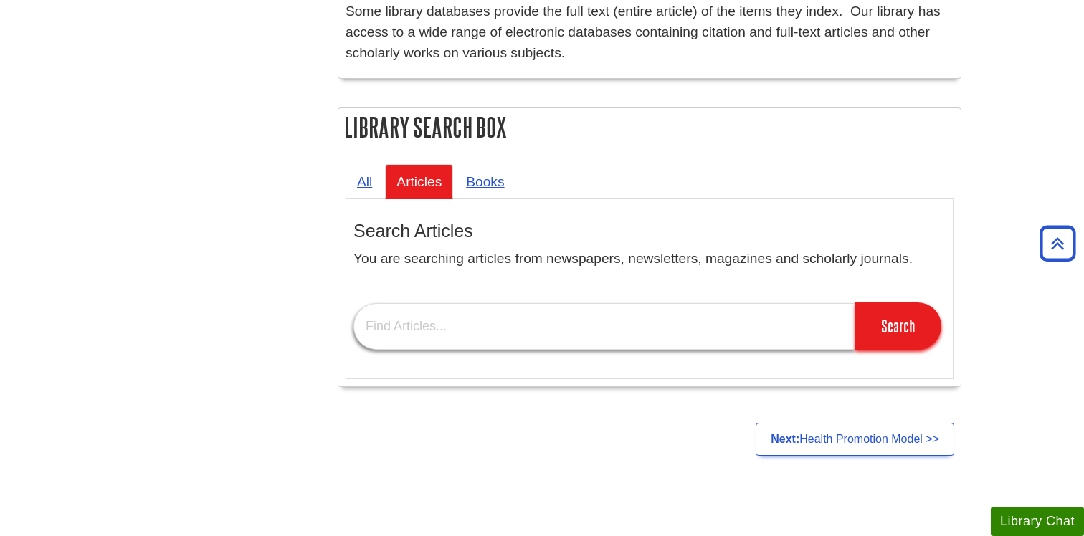
click at [469, 323] on input "text" at bounding box center [604, 326] width 502 height 47
paste input ""Application of Nursing Theory in Clinical Practice""
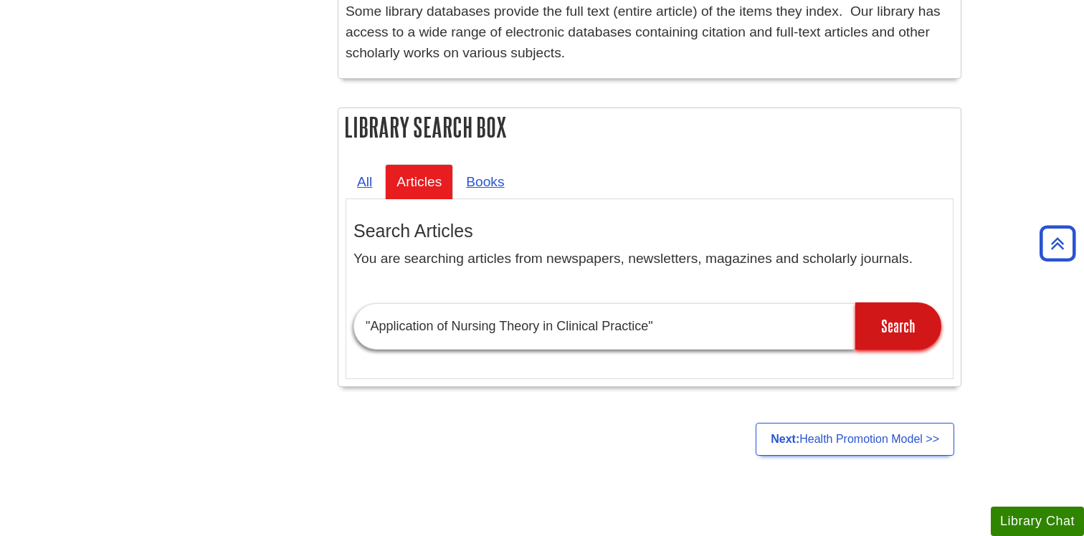
type input ""Application of Nursing Theory in Clinical Practice""
click at [882, 330] on input "Search" at bounding box center [898, 325] width 86 height 47
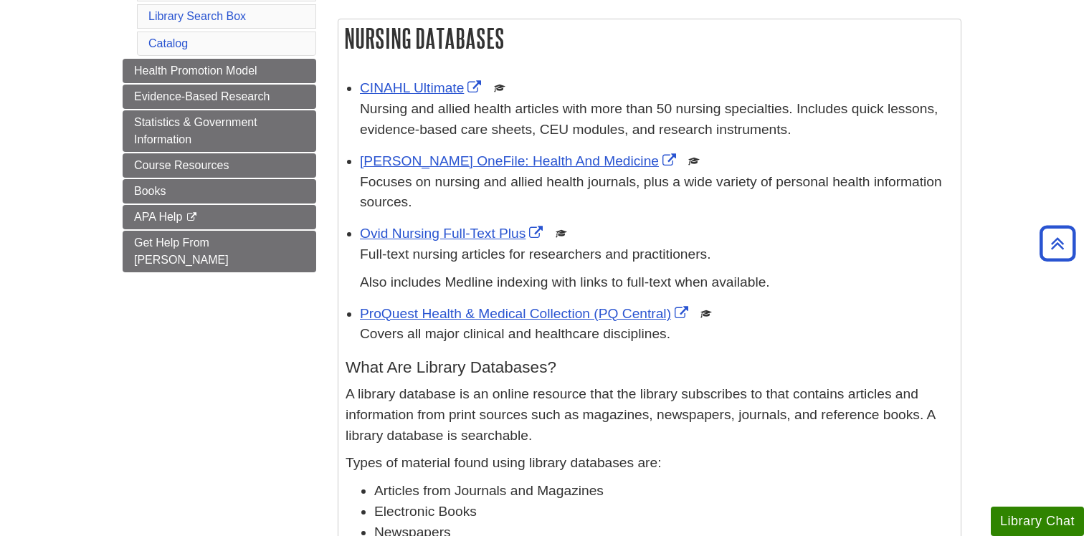
scroll to position [270, 0]
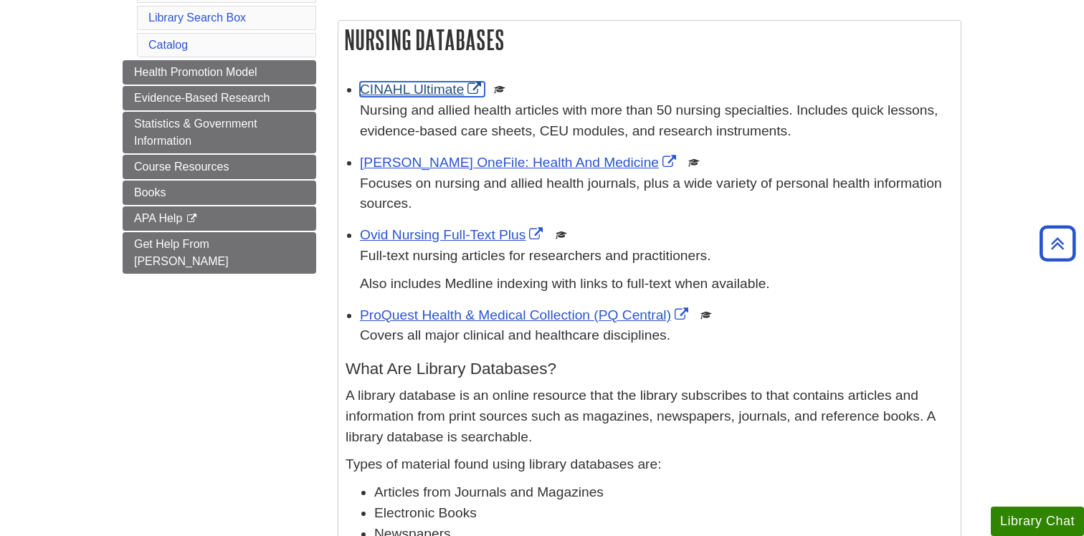
click at [439, 90] on link "CINAHL Ultimate" at bounding box center [422, 89] width 125 height 15
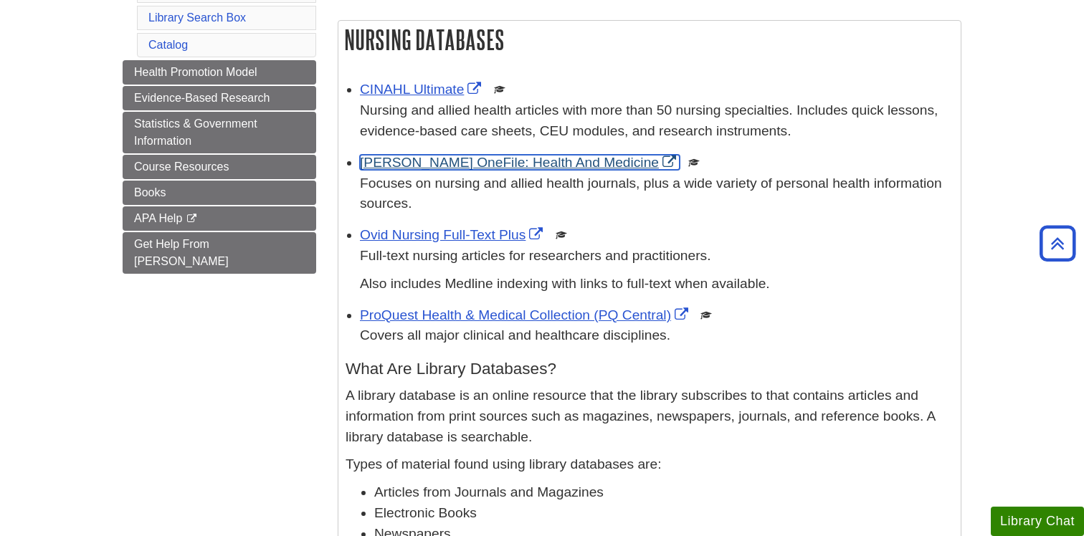
click at [482, 166] on link "[PERSON_NAME] OneFile: Health And Medicine" at bounding box center [520, 162] width 320 height 15
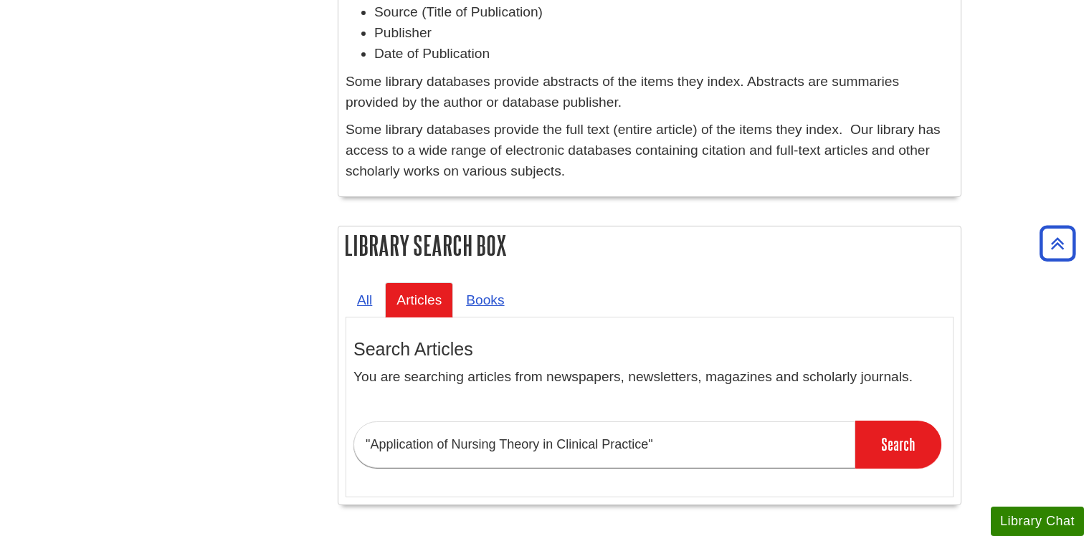
scroll to position [962, 0]
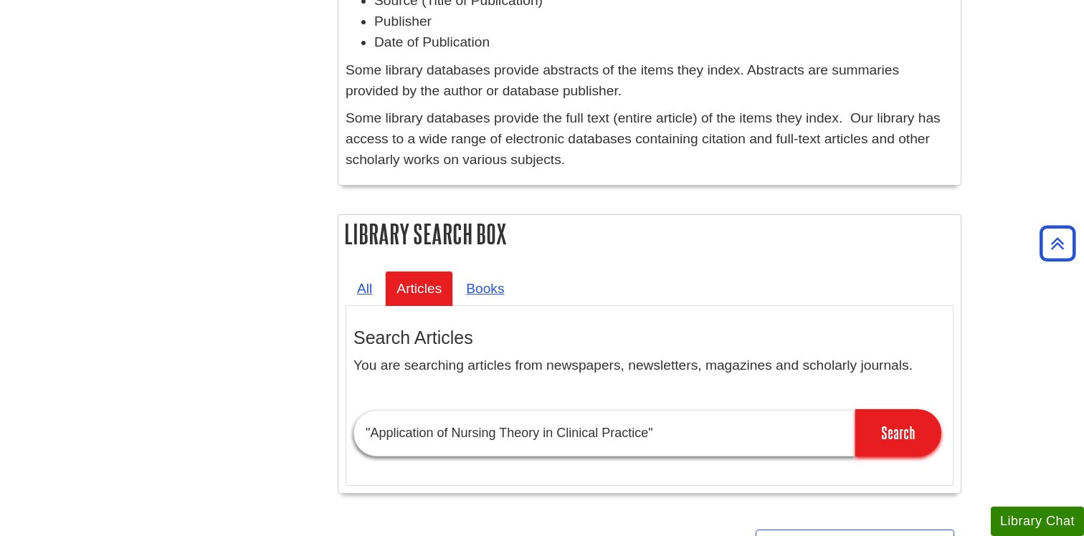
drag, startPoint x: 681, startPoint y: 429, endPoint x: 300, endPoint y: 427, distance: 381.3
paste input "Title: Nursing: Scope and Standards of Practice (4th ed.) Publisher: [DEMOGRAPH…"
drag, startPoint x: 678, startPoint y: 437, endPoint x: 616, endPoint y: 434, distance: 61.7
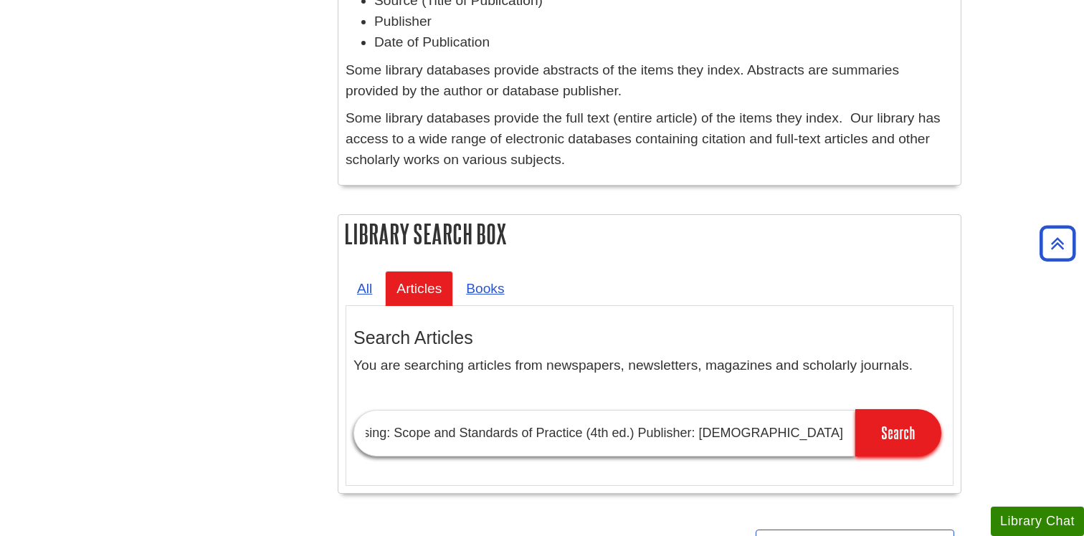
click at [616, 434] on input "Title: Nursing: Scope and Standards of Practice (4th ed.) Publisher: [DEMOGRAPH…" at bounding box center [604, 433] width 502 height 47
drag, startPoint x: 383, startPoint y: 429, endPoint x: 191, endPoint y: 452, distance: 192.7
click at [389, 427] on input "Title: Nursing: Scope and Standards of Practice (4th ed.)bAmerican Nurses Assoc…" at bounding box center [604, 433] width 502 height 47
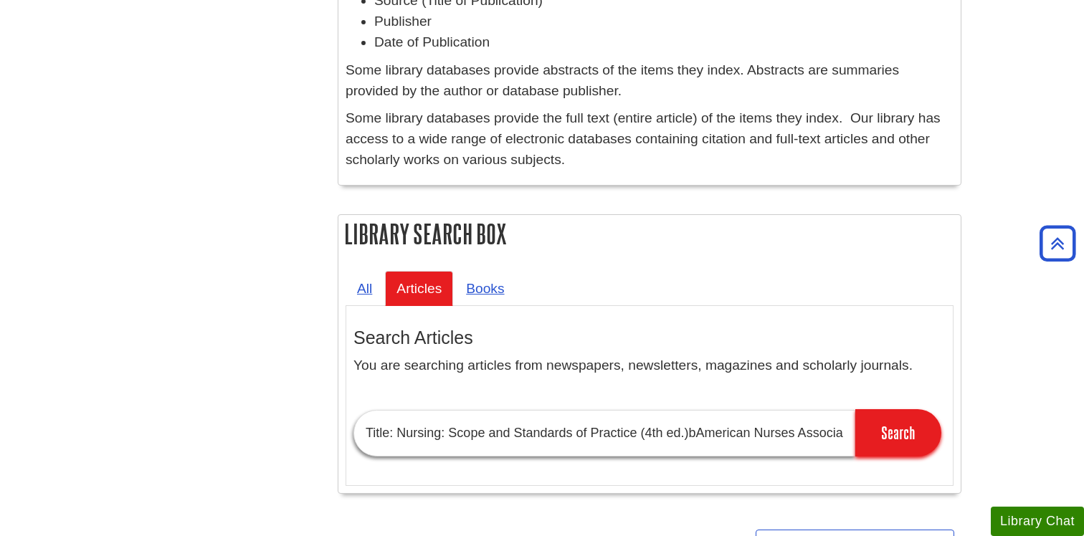
click at [403, 431] on input "Title: Nursing: Scope and Standards of Practice (4th ed.)bAmerican Nurses Assoc…" at bounding box center [604, 433] width 502 height 47
type input "Nursing: Scope and Standards of Practice (4th ed.)bAmerican Nurses Association"
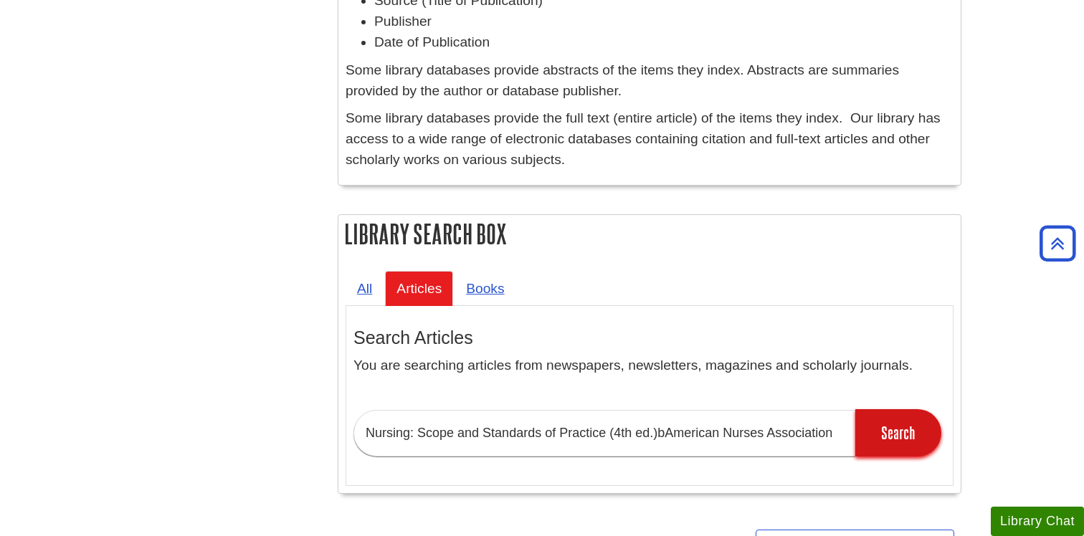
click at [890, 444] on input "Search" at bounding box center [898, 432] width 86 height 47
